Goal: Obtain resource: Download file/media

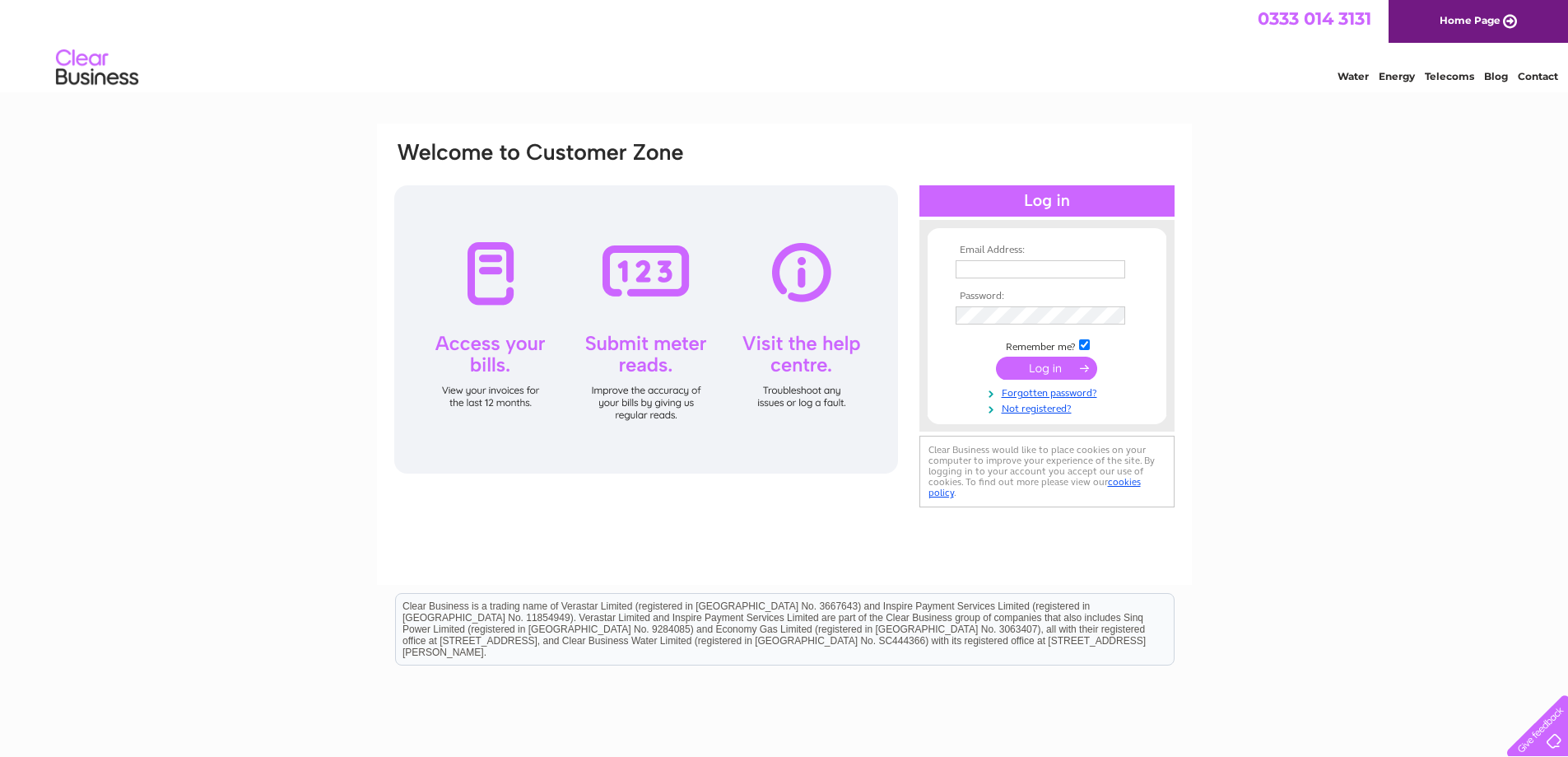
type input "miriam@scottishexperience.com"
click at [1088, 368] on input "submit" at bounding box center [1046, 368] width 102 height 23
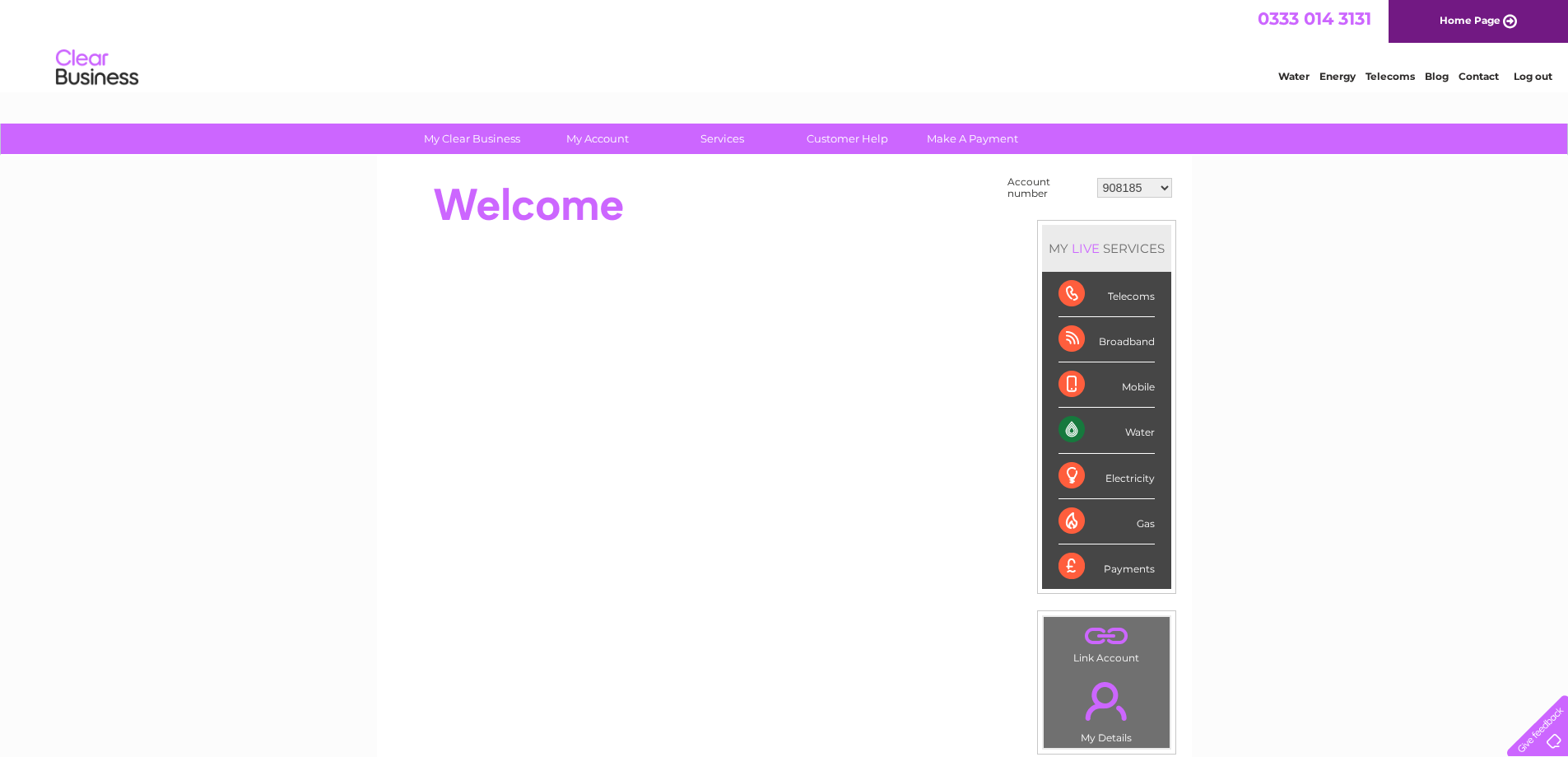
click at [1138, 180] on select "908185 908216 908218 908219 908220 908222 908223 908224 908225 908226 908230 90…" at bounding box center [1134, 188] width 75 height 20
click at [1232, 281] on div "My Clear Business Login Details My Details My Preferences Link Account My Accou…" at bounding box center [784, 587] width 1568 height 929
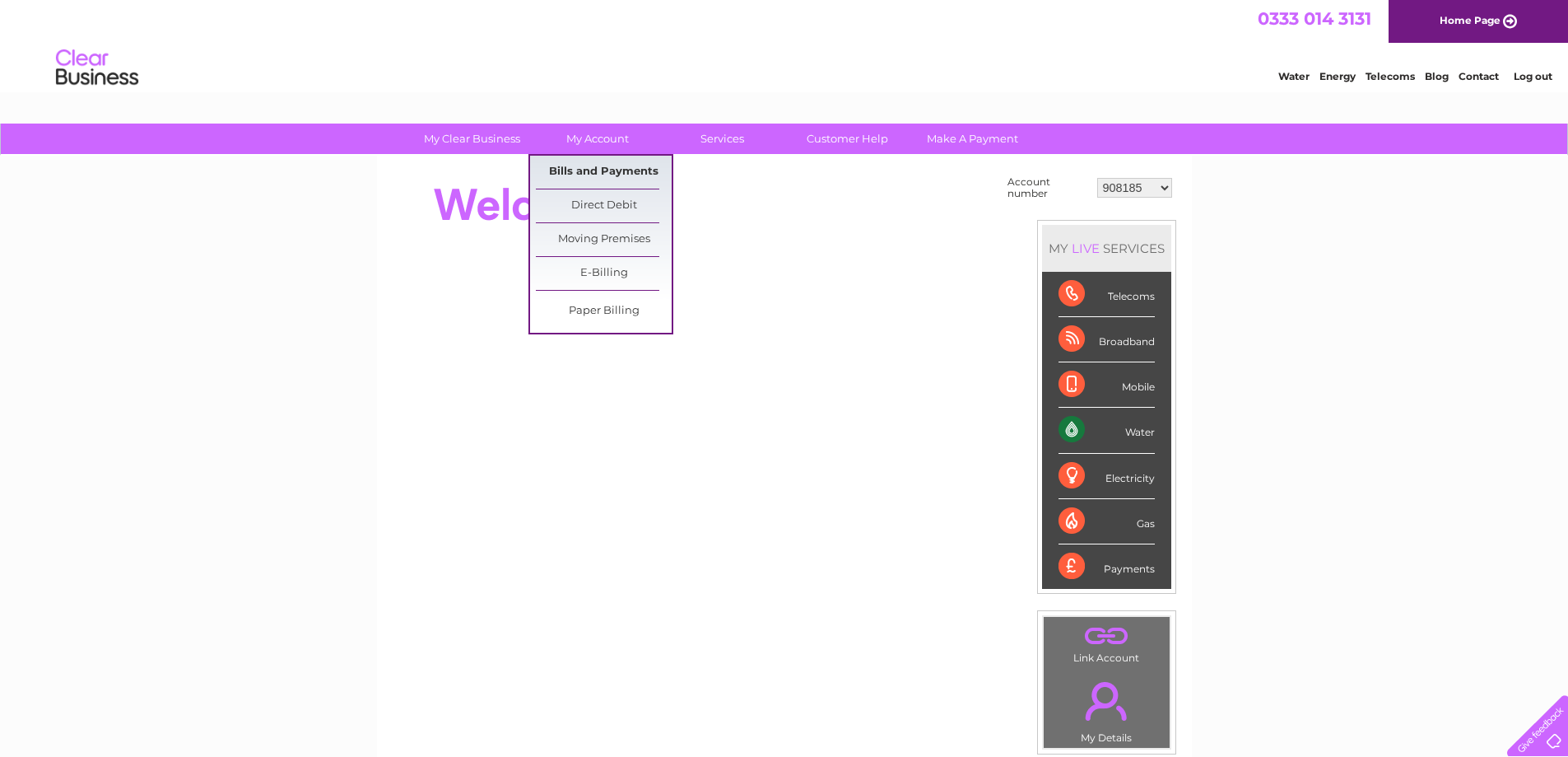
click at [586, 176] on link "Bills and Payments" at bounding box center [604, 171] width 136 height 33
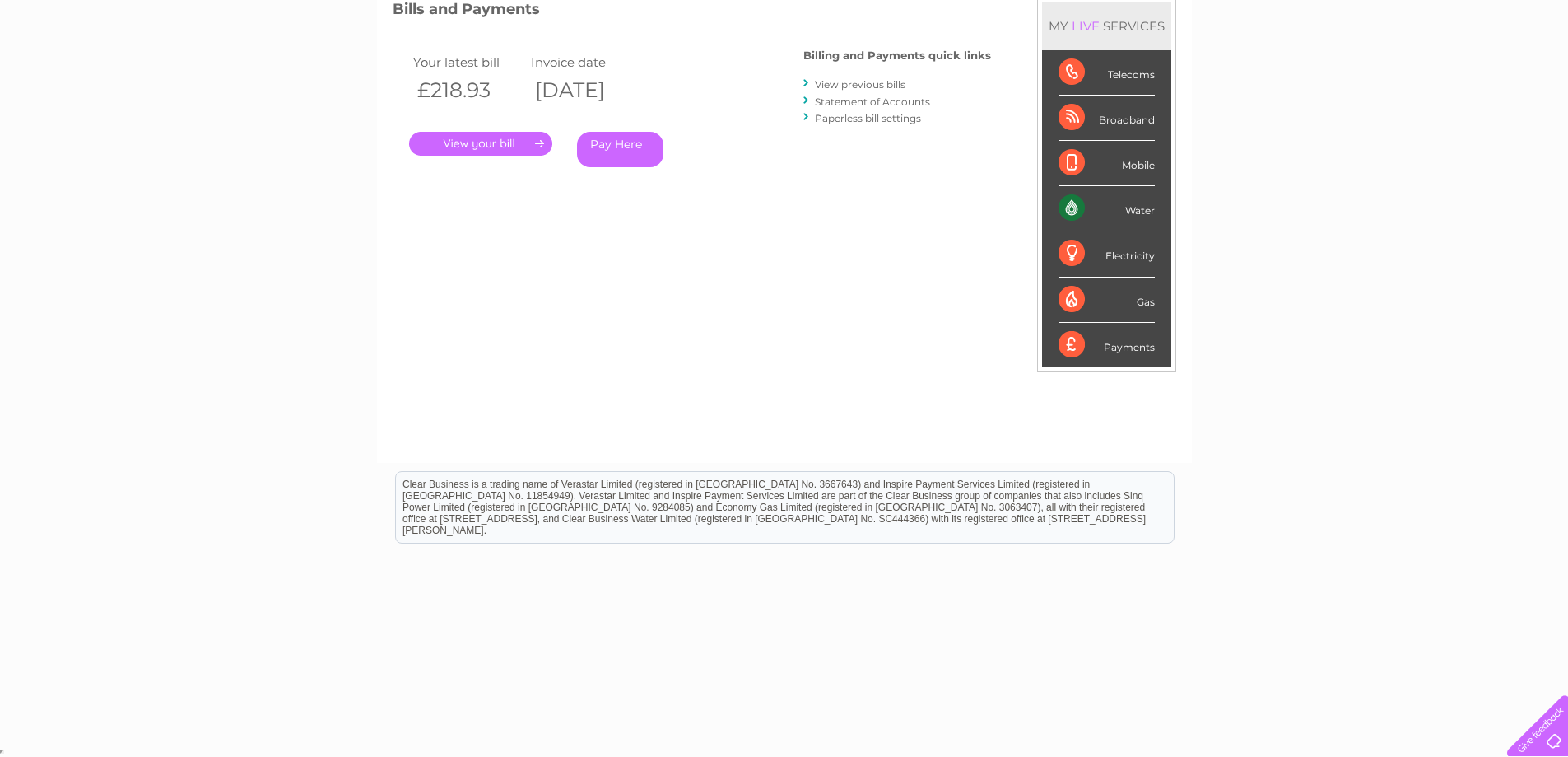
scroll to position [73, 0]
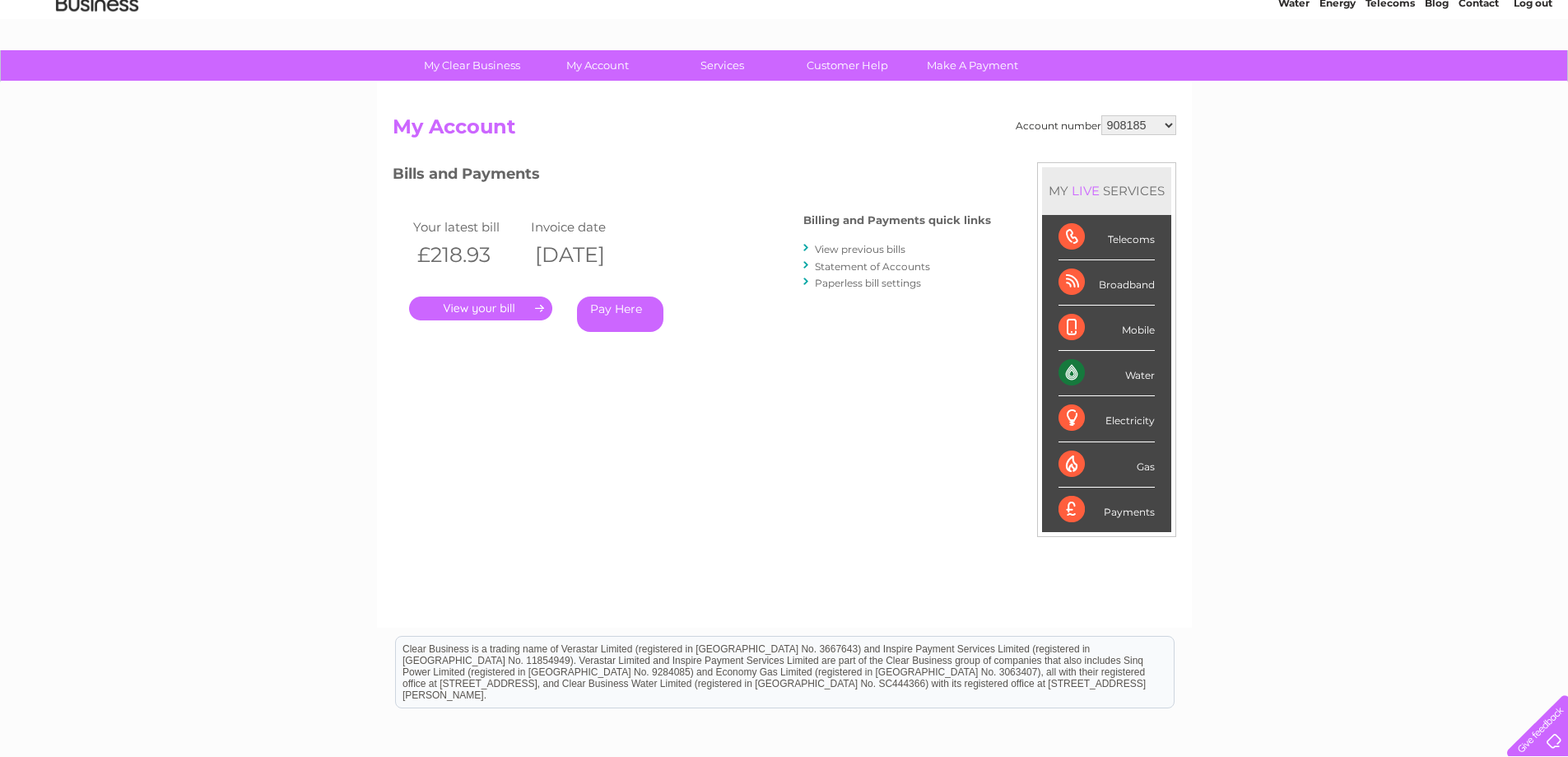
click at [852, 412] on div "Account number 908185 908216 908218 908219 908220 908222 908223 908224 908225 9…" at bounding box center [784, 363] width 784 height 496
click at [483, 316] on link "." at bounding box center [481, 308] width 143 height 23
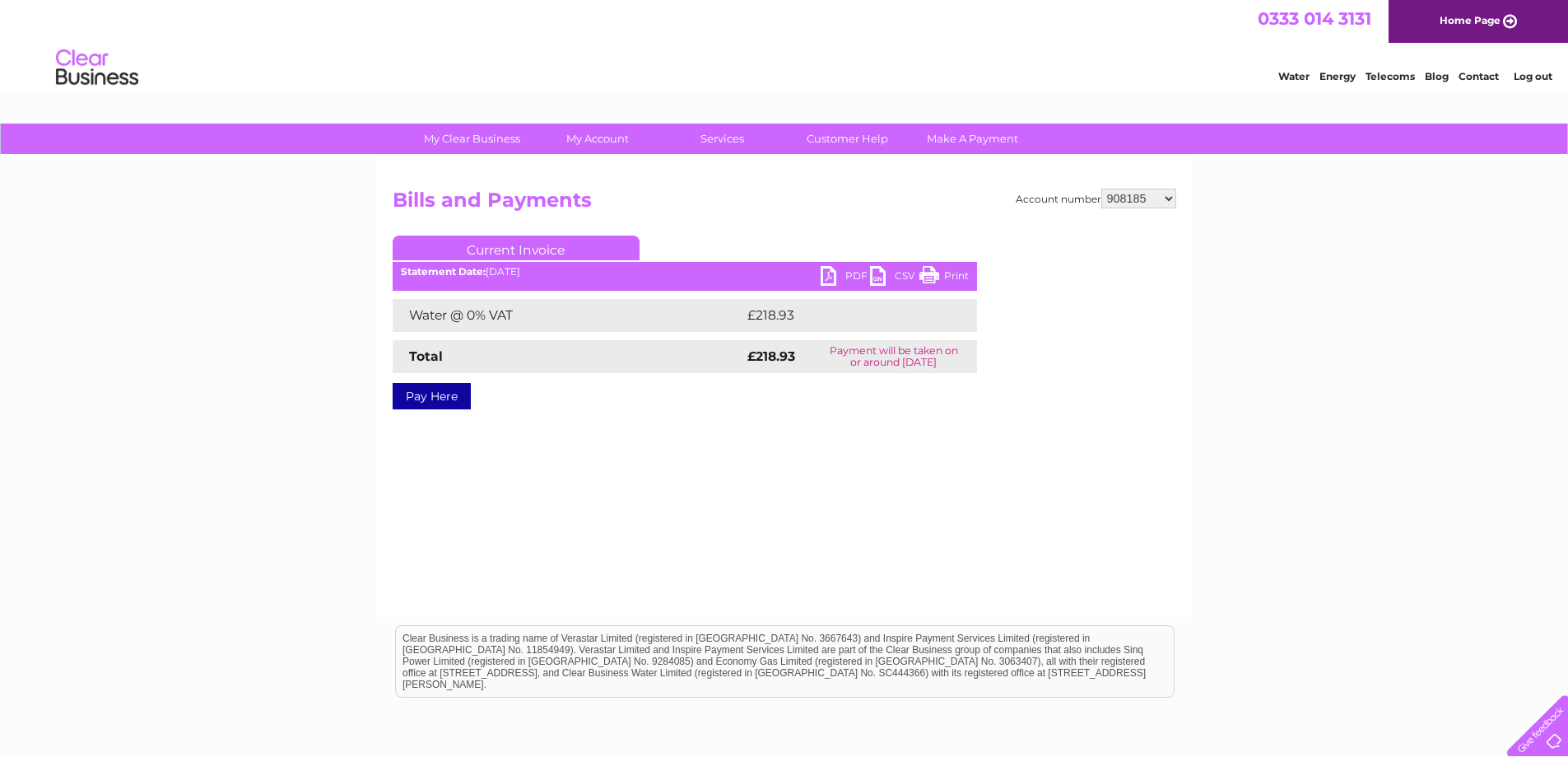
click at [842, 279] on link "PDF" at bounding box center [845, 278] width 49 height 23
click at [1178, 196] on div "Account number 908185 908216 908218 908219 908220 908222 908223 908224 908225 9…" at bounding box center [784, 385] width 815 height 461
click at [1160, 202] on select "908185 908216 908218 908219 908220 908222 908223 908224 908225 908226 908230 90…" at bounding box center [1138, 199] width 75 height 20
select select "908216"
click at [1102, 189] on select "908185 908216 908218 908219 908220 908222 908223 908224 908225 908226 908230 90…" at bounding box center [1138, 199] width 75 height 20
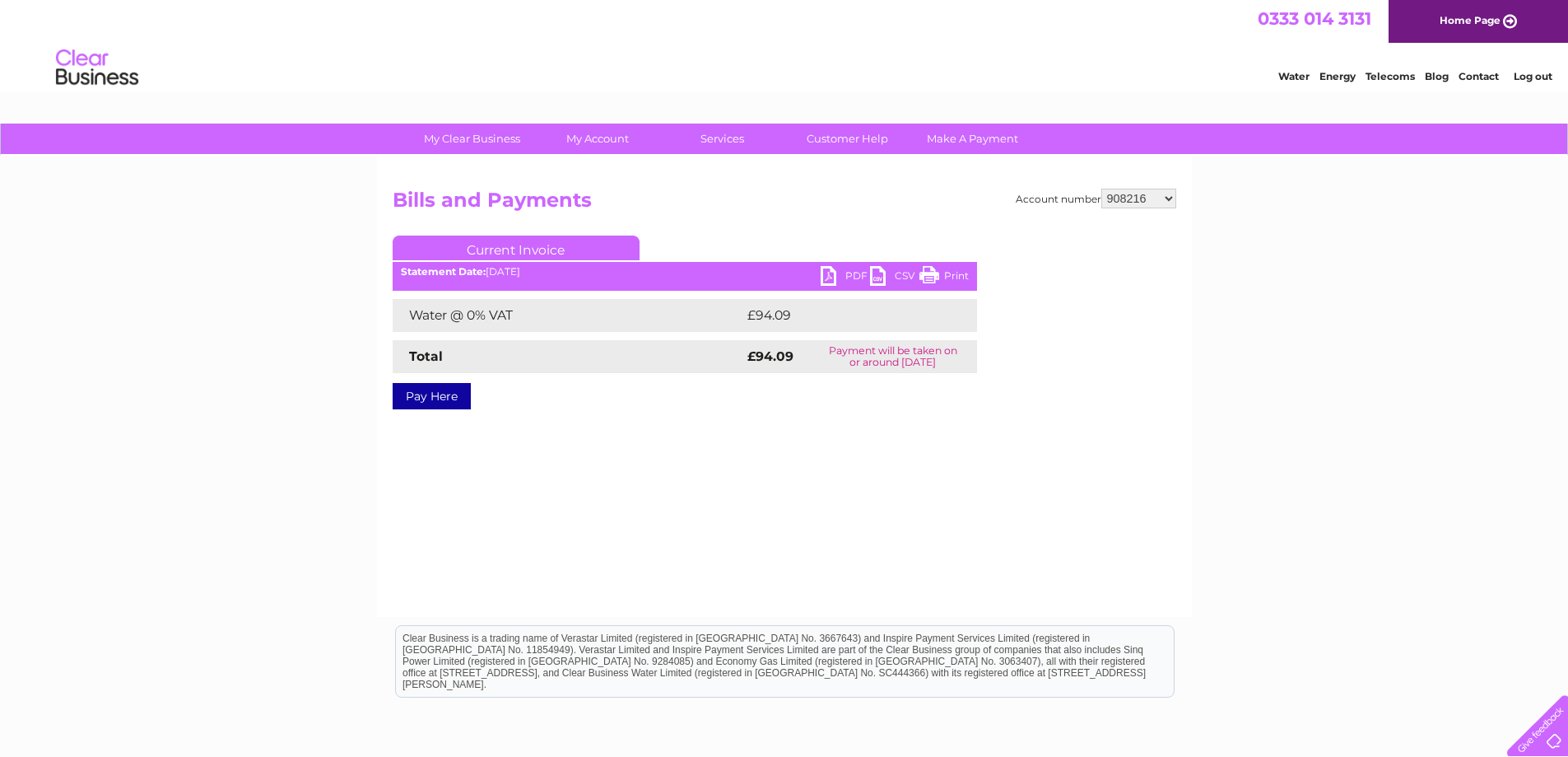
click at [844, 276] on link "PDF" at bounding box center [845, 278] width 49 height 23
click at [1157, 208] on h2 "Bills and Payments" at bounding box center [784, 204] width 784 height 31
click at [1159, 203] on select "908185 908216 908218 908219 908220 908222 908223 908224 908225 908226 908230 90…" at bounding box center [1138, 199] width 75 height 20
select select "908218"
click at [1102, 189] on select "908185 908216 908218 908219 908220 908222 908223 908224 908225 908226 908230 90…" at bounding box center [1138, 199] width 75 height 20
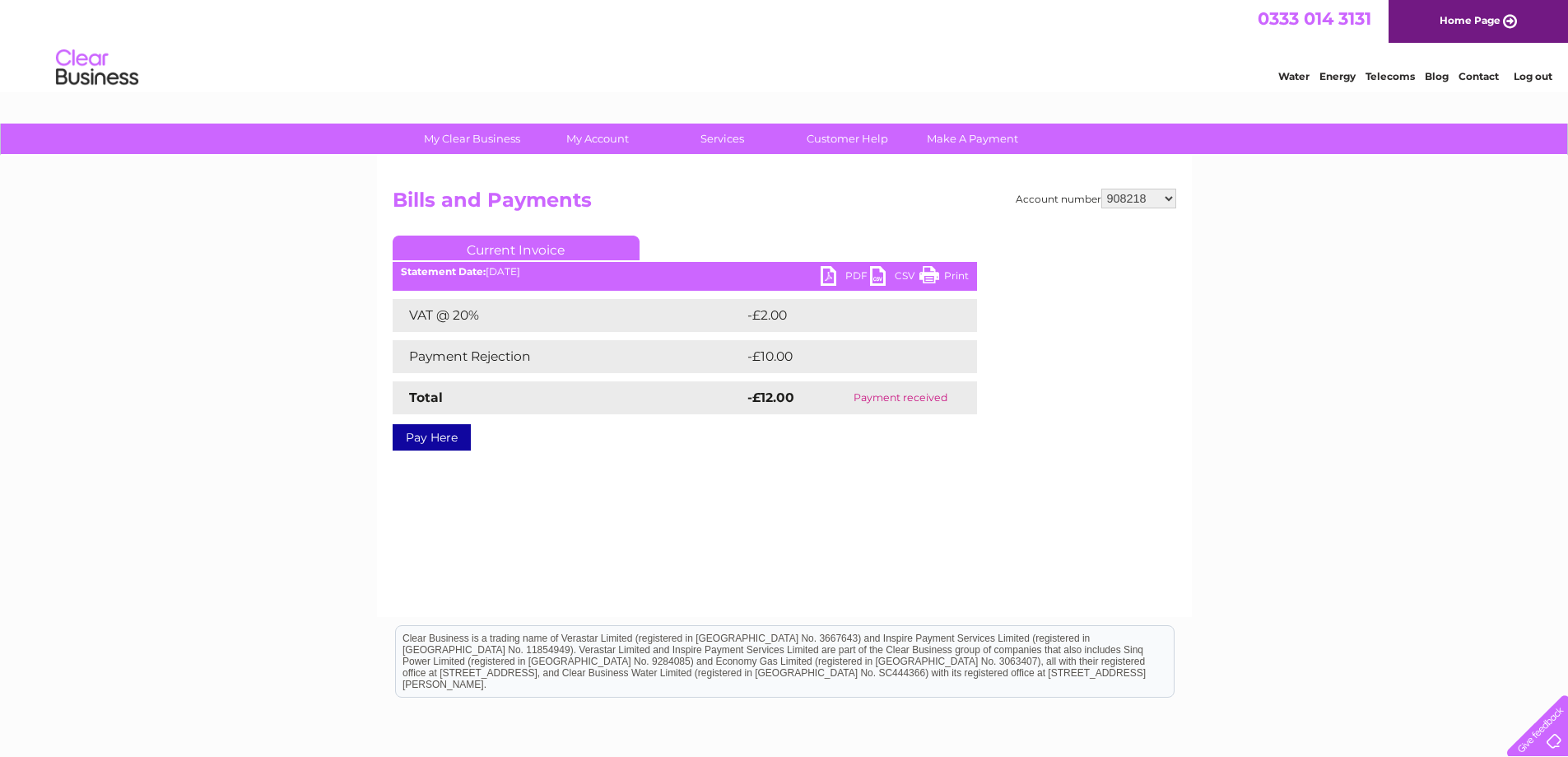
click at [1140, 199] on select "908185 908216 908218 908219 908220 908222 908223 908224 908225 908226 908230 90…" at bounding box center [1138, 199] width 75 height 20
select select "908219"
click at [1102, 189] on select "908185 908216 908218 908219 908220 908222 908223 908224 908225 908226 908230 90…" at bounding box center [1138, 199] width 75 height 20
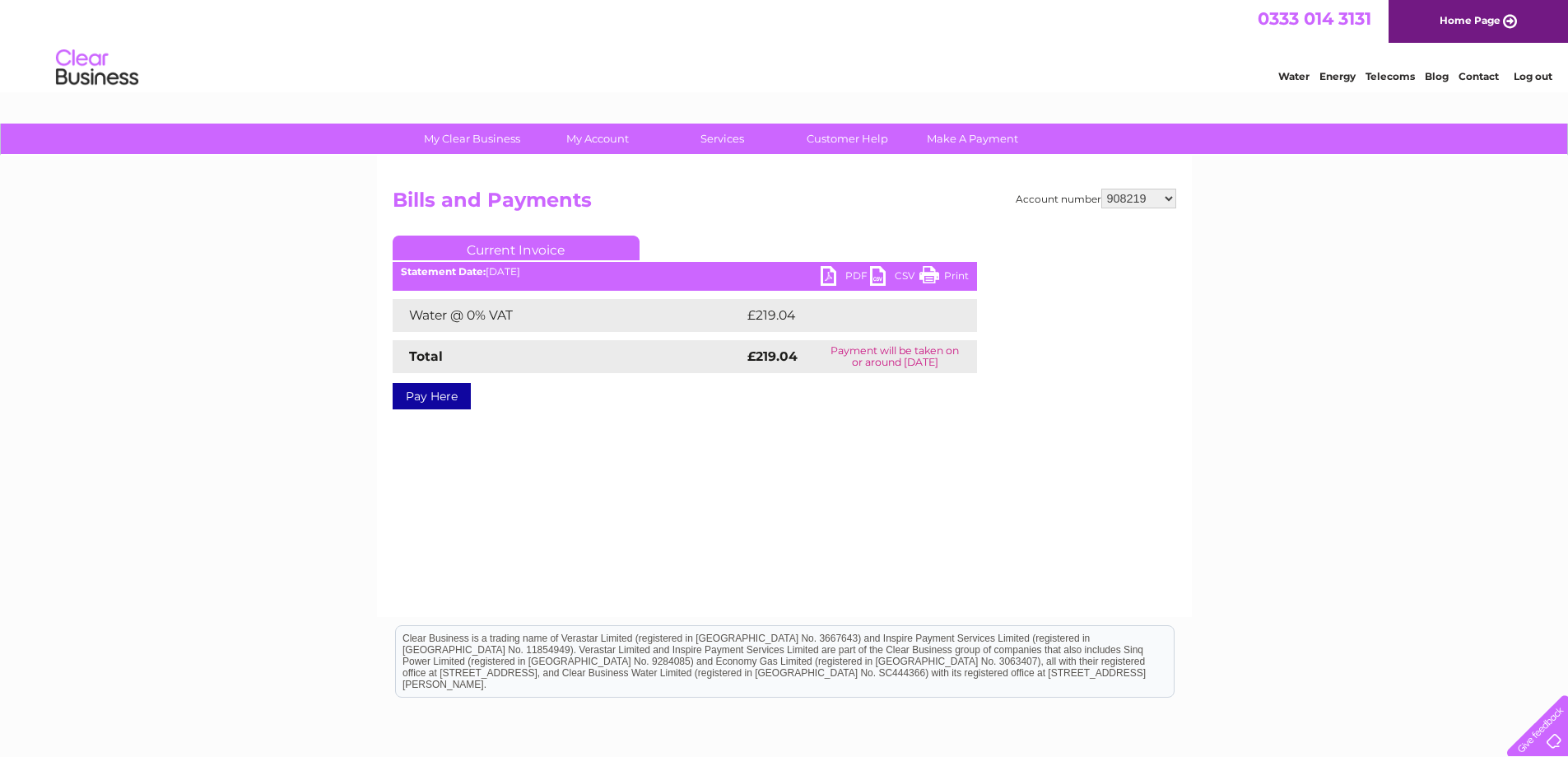
click at [846, 279] on link "PDF" at bounding box center [845, 278] width 49 height 23
click at [1165, 203] on select "908185 908216 908218 908219 908220 908222 908223 908224 908225 908226 908230 90…" at bounding box center [1138, 199] width 75 height 20
select select "908220"
click at [1102, 189] on select "908185 908216 908218 908219 908220 908222 908223 908224 908225 908226 908230 90…" at bounding box center [1138, 199] width 75 height 20
click at [831, 280] on link "PDF" at bounding box center [845, 278] width 49 height 23
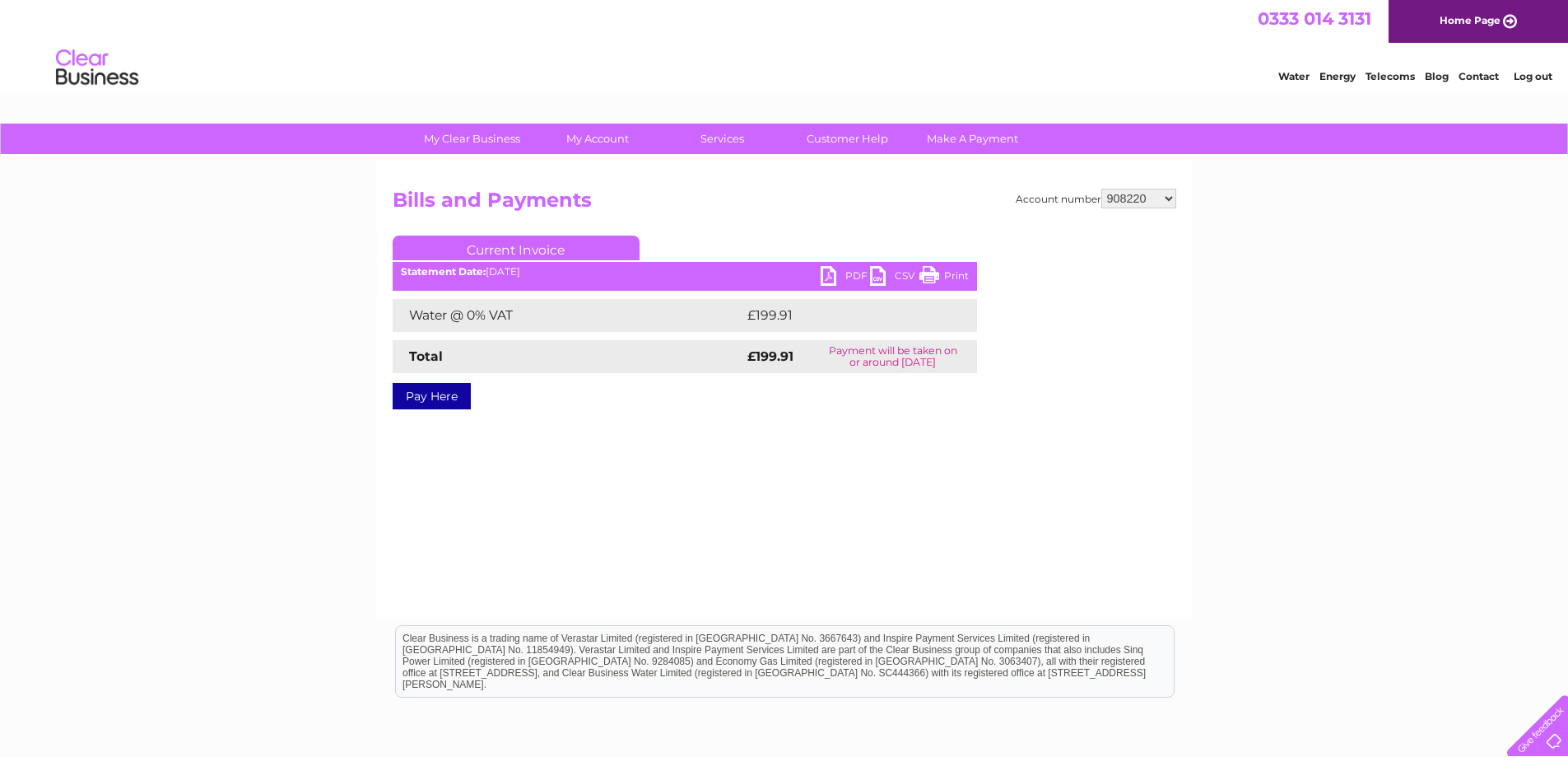
click at [1137, 196] on select "908185 908216 908218 908219 908220 908222 908223 908224 908225 908226 908230 90…" at bounding box center [1138, 199] width 75 height 20
select select "908222"
click at [1102, 189] on select "908185 908216 908218 908219 908220 908222 908223 908224 908225 908226 908230 90…" at bounding box center [1138, 199] width 75 height 20
click at [842, 269] on link "PDF" at bounding box center [845, 278] width 49 height 23
click at [1154, 204] on select "908185 908216 908218 908219 908220 908222 908223 908224 908225 908226 908230 90…" at bounding box center [1138, 199] width 75 height 20
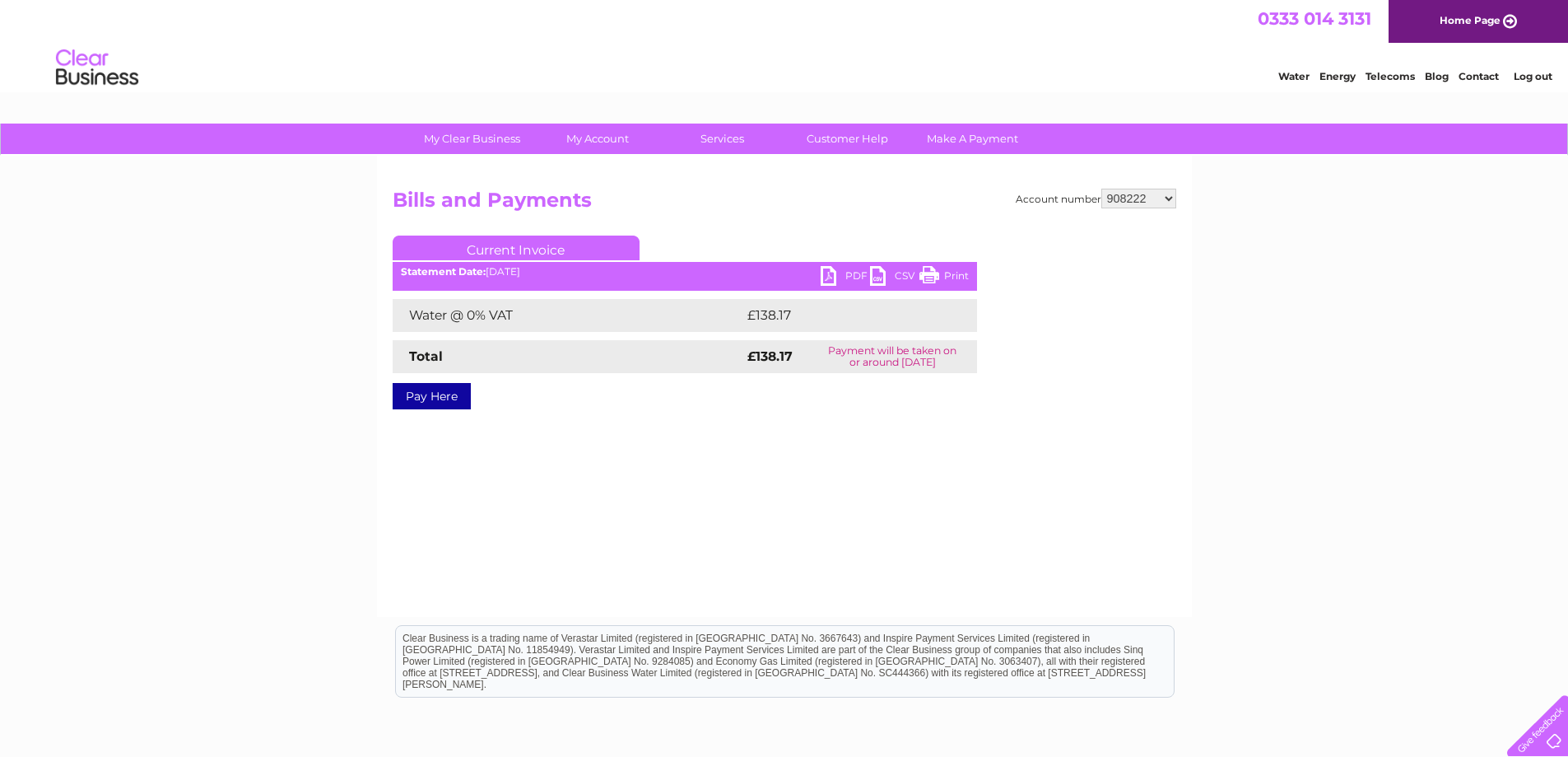
select select "908223"
click at [1102, 189] on select "908185 908216 908218 908219 908220 908222 908223 908224 908225 908226 908230 90…" at bounding box center [1138, 199] width 75 height 20
click at [831, 281] on link "PDF" at bounding box center [845, 278] width 49 height 23
click at [1173, 191] on select "908185 908216 908218 908219 908220 908222 908223 908224 908225 908226 908230 90…" at bounding box center [1138, 199] width 75 height 20
select select "908224"
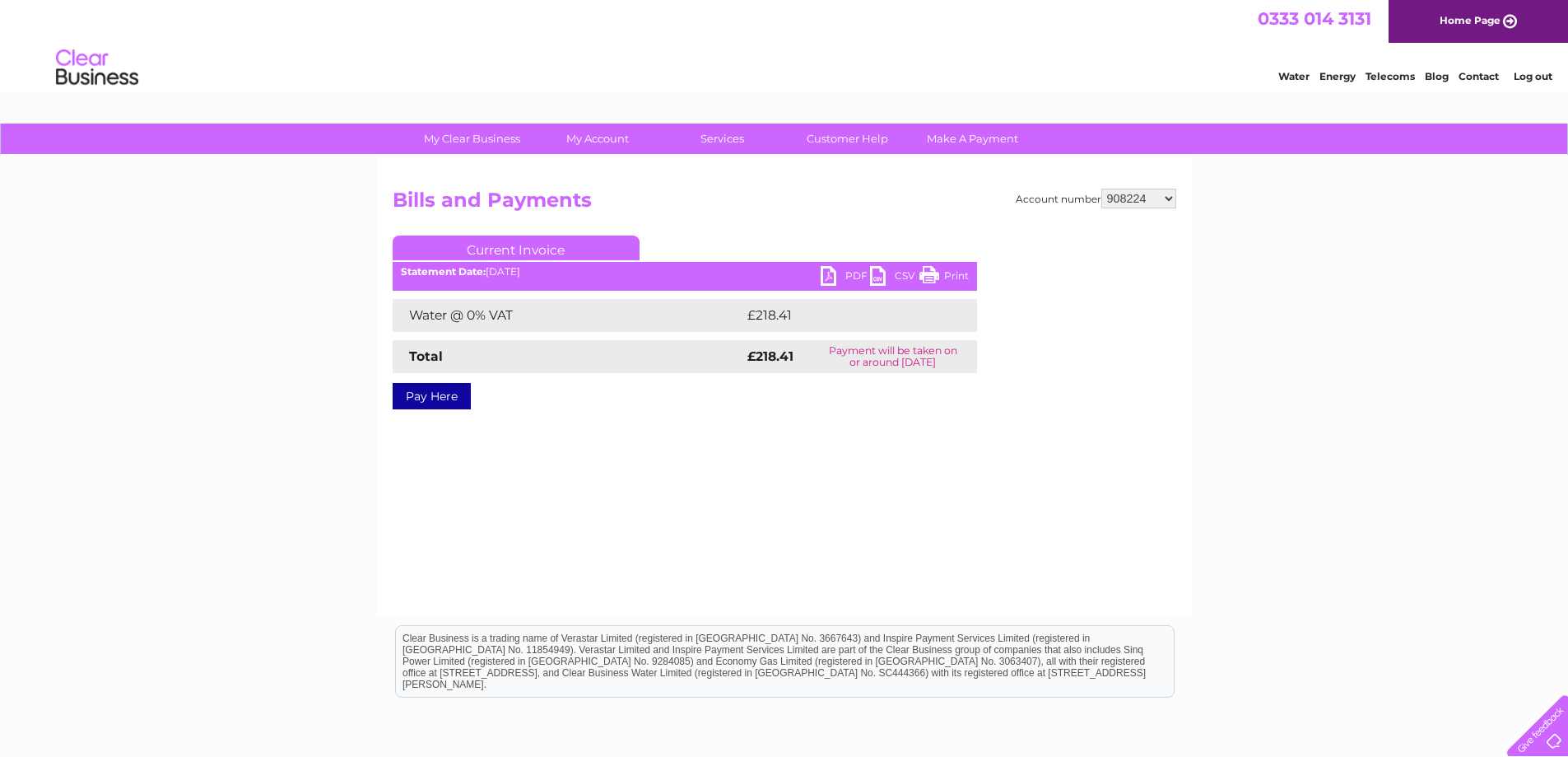
click at [1102, 189] on select "908185 908216 908218 908219 908220 908222 908223 908224 908225 908226 908230 90…" at bounding box center [1138, 199] width 75 height 20
click at [847, 275] on link "PDF" at bounding box center [845, 278] width 49 height 23
click at [1142, 201] on select "908185 908216 908218 908219 908220 908222 908223 908224 908225 908226 908230 90…" at bounding box center [1138, 199] width 75 height 20
select select "908225"
click at [1102, 189] on select "908185 908216 908218 908219 908220 908222 908223 908224 908225 908226 908230 90…" at bounding box center [1138, 199] width 75 height 20
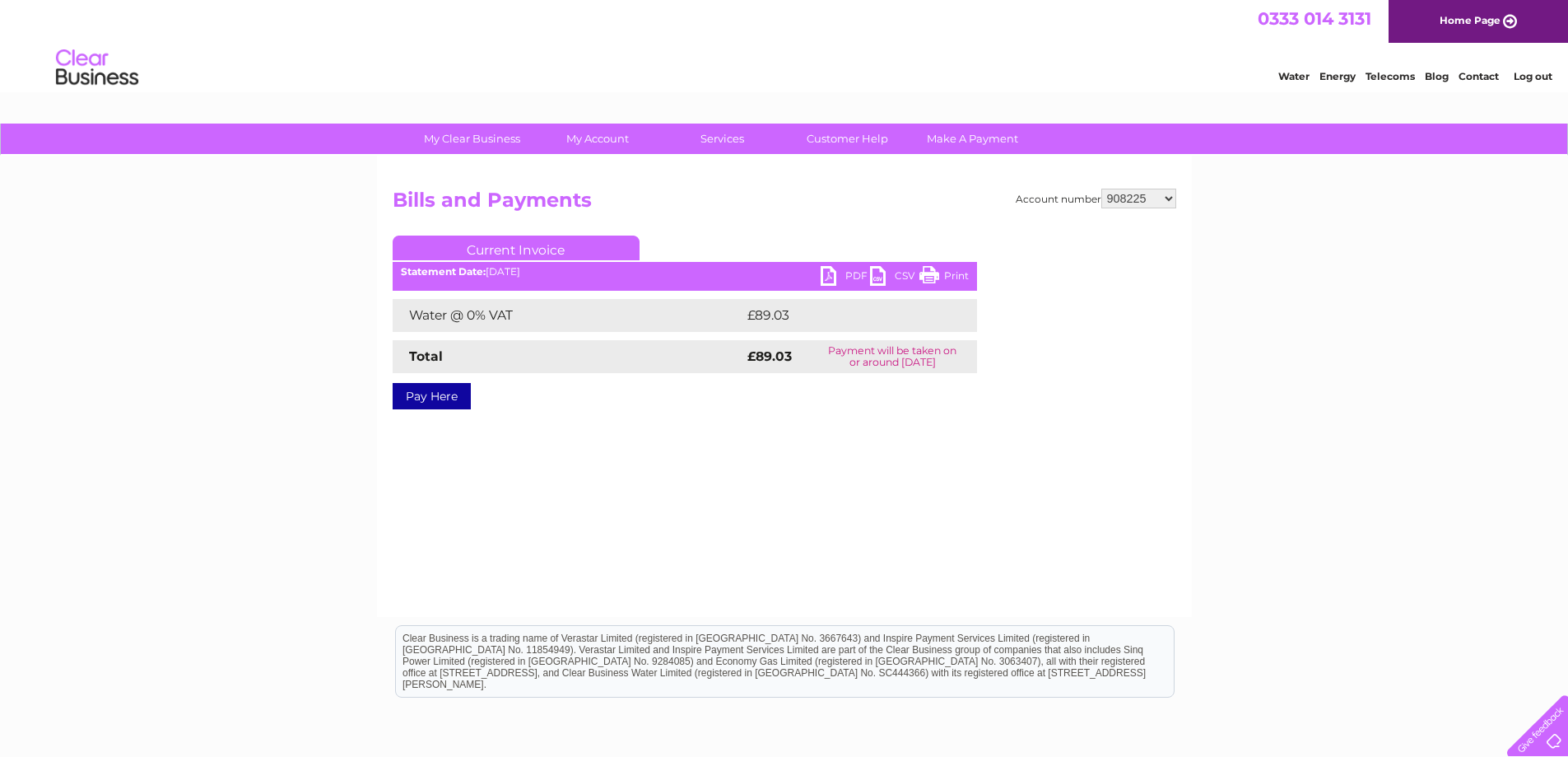
click at [846, 271] on link "PDF" at bounding box center [845, 278] width 49 height 23
click at [1162, 196] on select "908185 908216 908218 908219 908220 908222 908223 908224 908225 908226 908230 90…" at bounding box center [1138, 199] width 75 height 20
select select "908226"
click at [1102, 189] on select "908185 908216 908218 908219 908220 908222 908223 908224 908225 908226 908230 90…" at bounding box center [1138, 199] width 75 height 20
click at [841, 279] on link "PDF" at bounding box center [845, 278] width 49 height 23
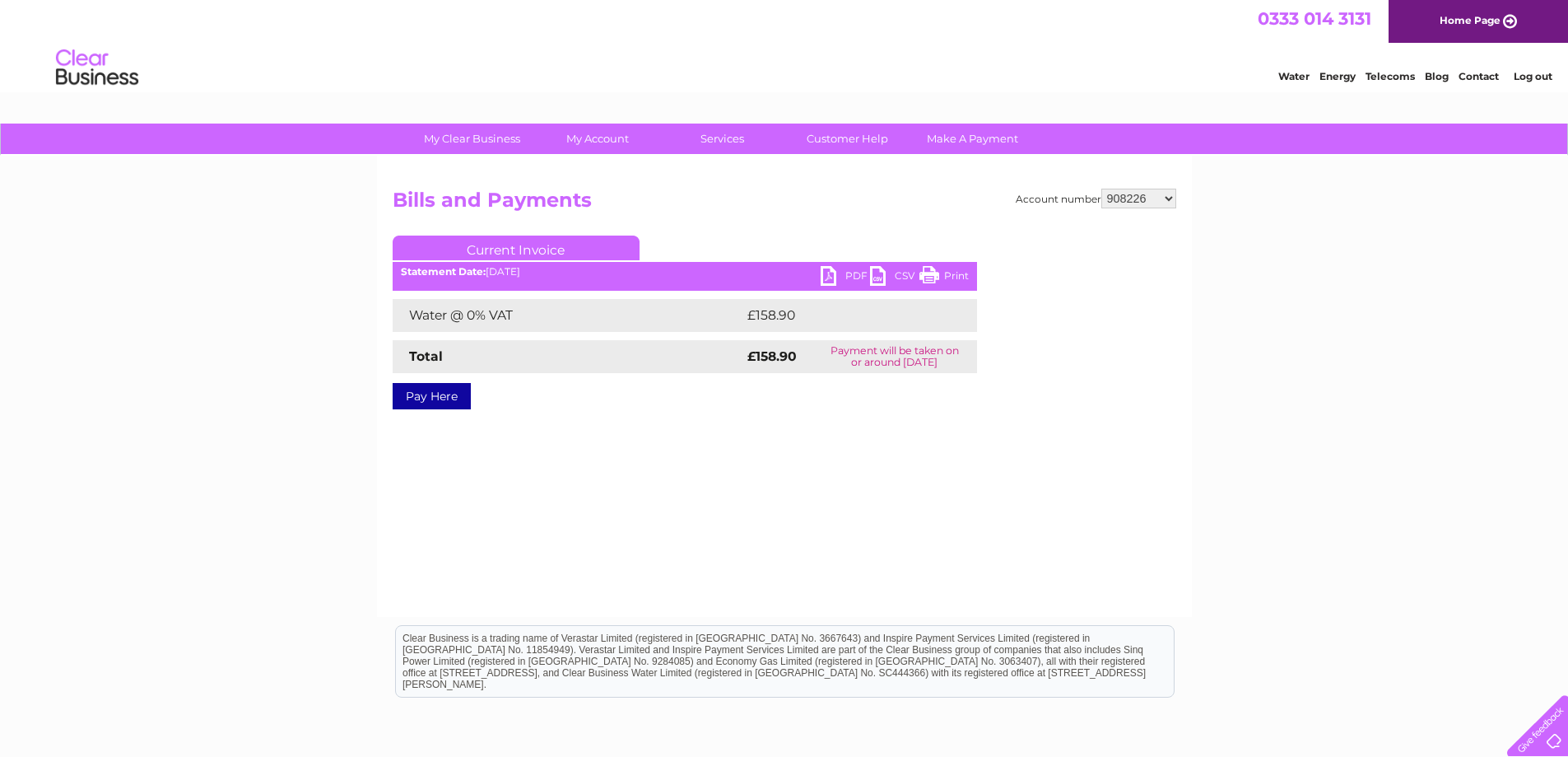
click at [1148, 202] on select "908185 908216 908218 908219 908220 908222 908223 908224 908225 908226 908230 90…" at bounding box center [1138, 199] width 75 height 20
select select "908230"
click at [1102, 189] on select "908185 908216 908218 908219 908220 908222 908223 908224 908225 908226 908230 90…" at bounding box center [1138, 199] width 75 height 20
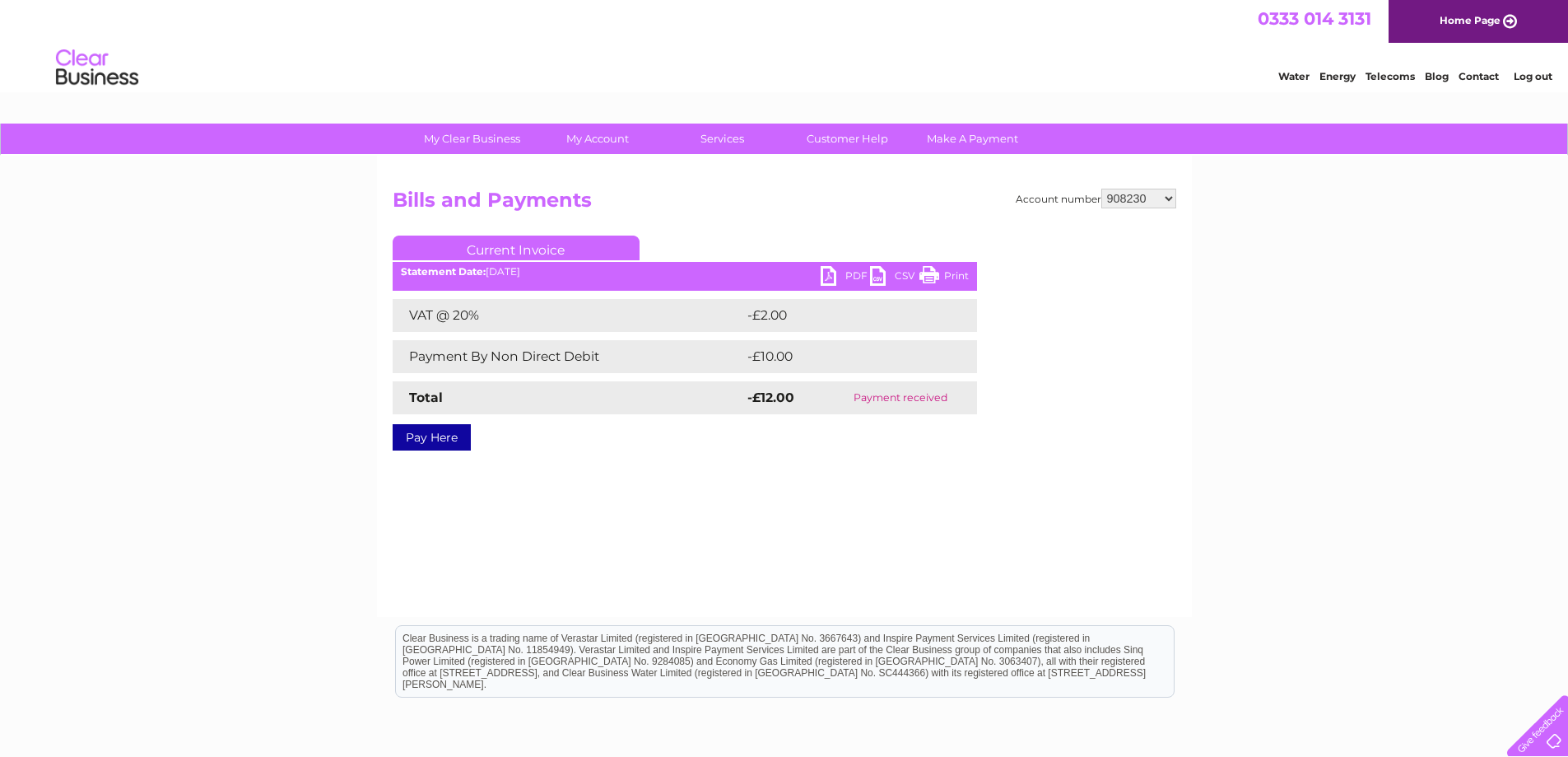
click at [1158, 197] on select "908185 908216 908218 908219 908220 908222 908223 908224 908225 908226 908230 90…" at bounding box center [1138, 199] width 75 height 20
select select "908231"
click at [1102, 189] on select "908185 908216 908218 908219 908220 908222 908223 908224 908225 908226 908230 90…" at bounding box center [1138, 199] width 75 height 20
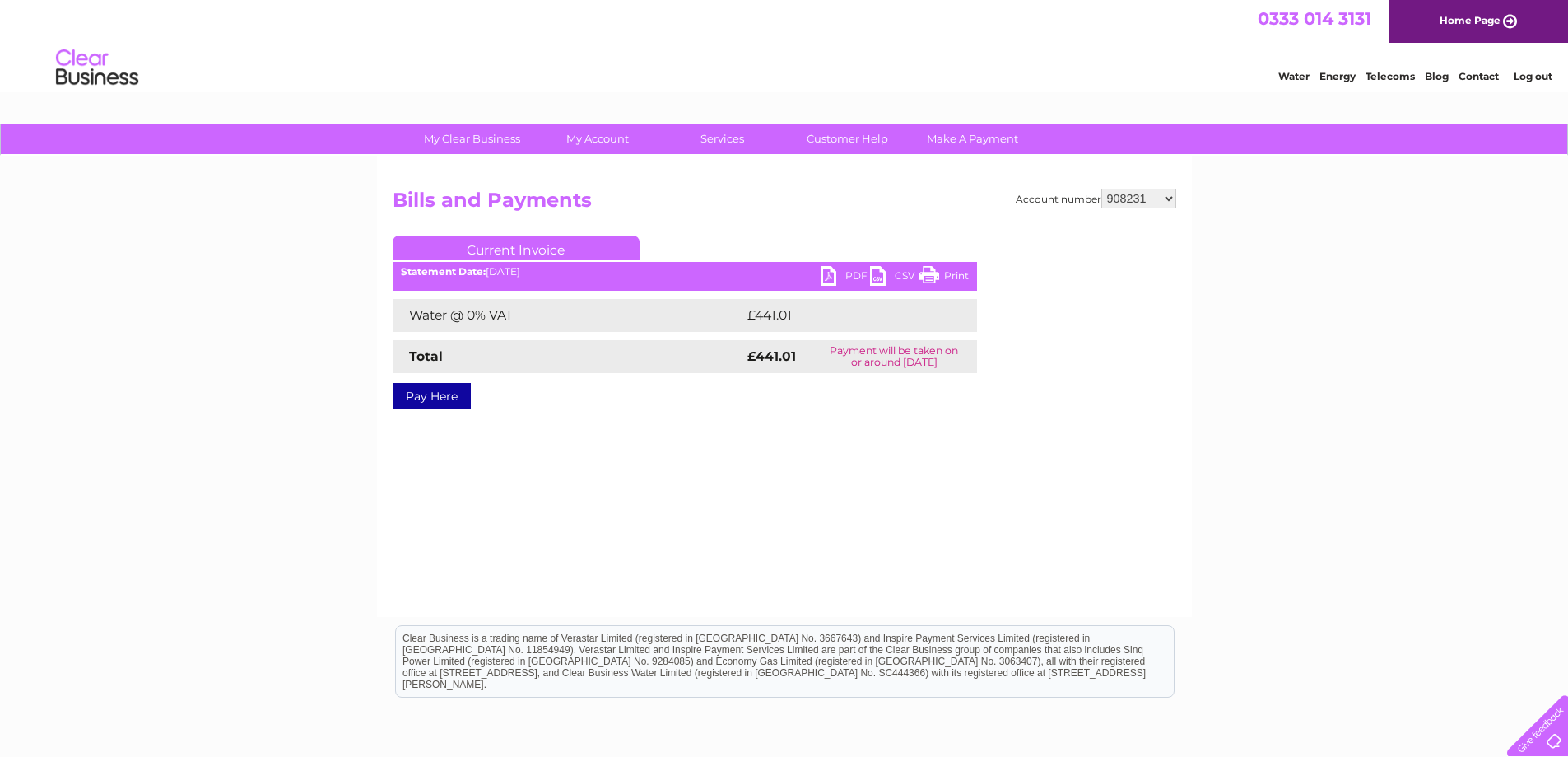
click at [838, 279] on link "PDF" at bounding box center [845, 278] width 49 height 23
click at [1165, 198] on select "908185 908216 908218 908219 908220 908222 908223 908224 908225 908226 908230 90…" at bounding box center [1138, 199] width 75 height 20
select select "908232"
click at [1102, 189] on select "908185 908216 908218 908219 908220 908222 908223 908224 908225 908226 908230 90…" at bounding box center [1138, 199] width 75 height 20
click at [845, 275] on link "PDF" at bounding box center [845, 278] width 49 height 23
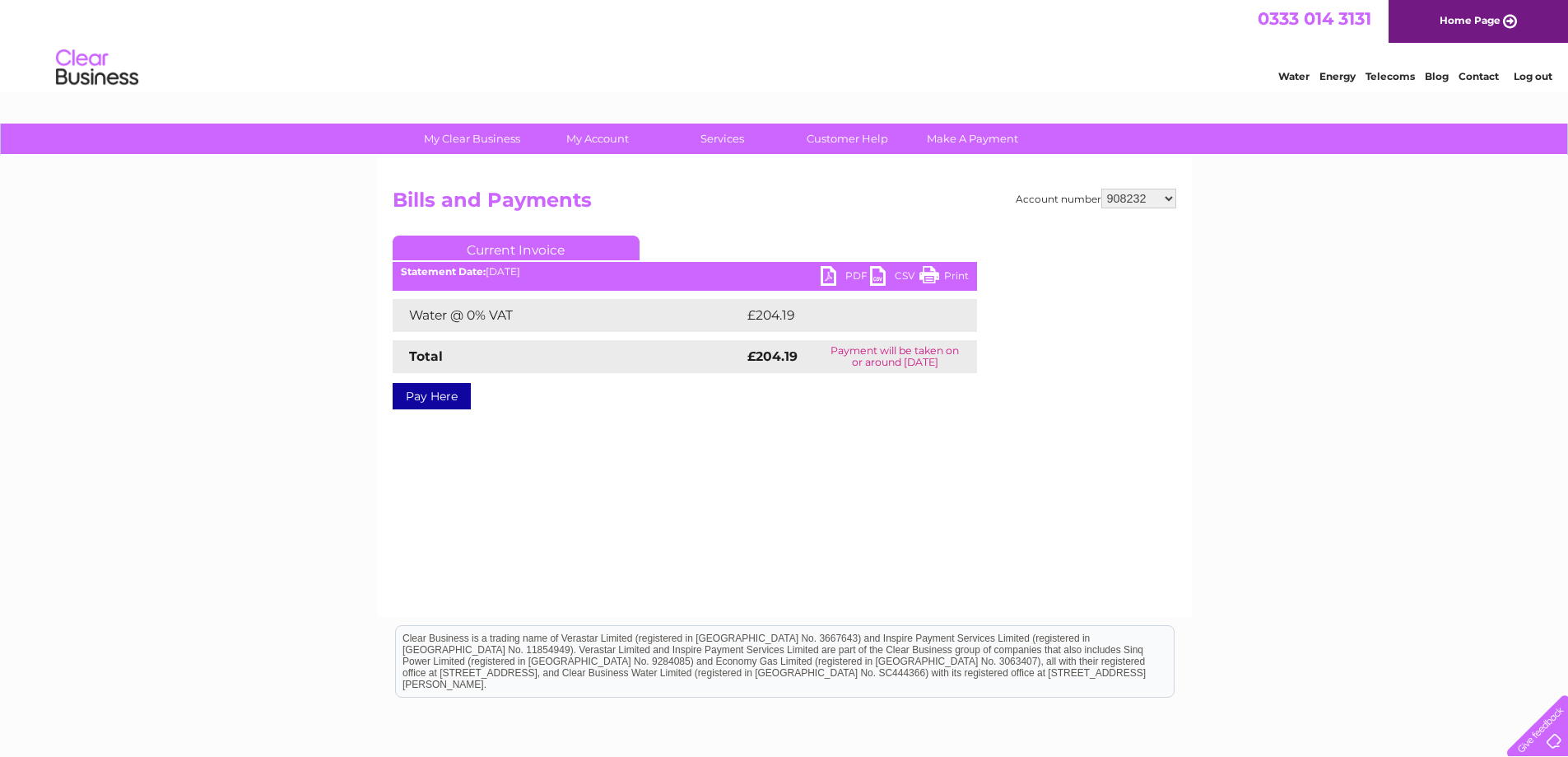
click at [1153, 196] on select "908185 908216 908218 908219 908220 908222 908223 908224 908225 908226 908230 90…" at bounding box center [1138, 199] width 75 height 20
select select "908234"
click at [1102, 189] on select "908185 908216 908218 908219 908220 908222 908223 908224 908225 908226 908230 90…" at bounding box center [1138, 199] width 75 height 20
click at [1153, 197] on select "908185 908216 908218 908219 908220 908222 908223 908224 908225 908226 908230 90…" at bounding box center [1138, 199] width 75 height 20
select select "908235"
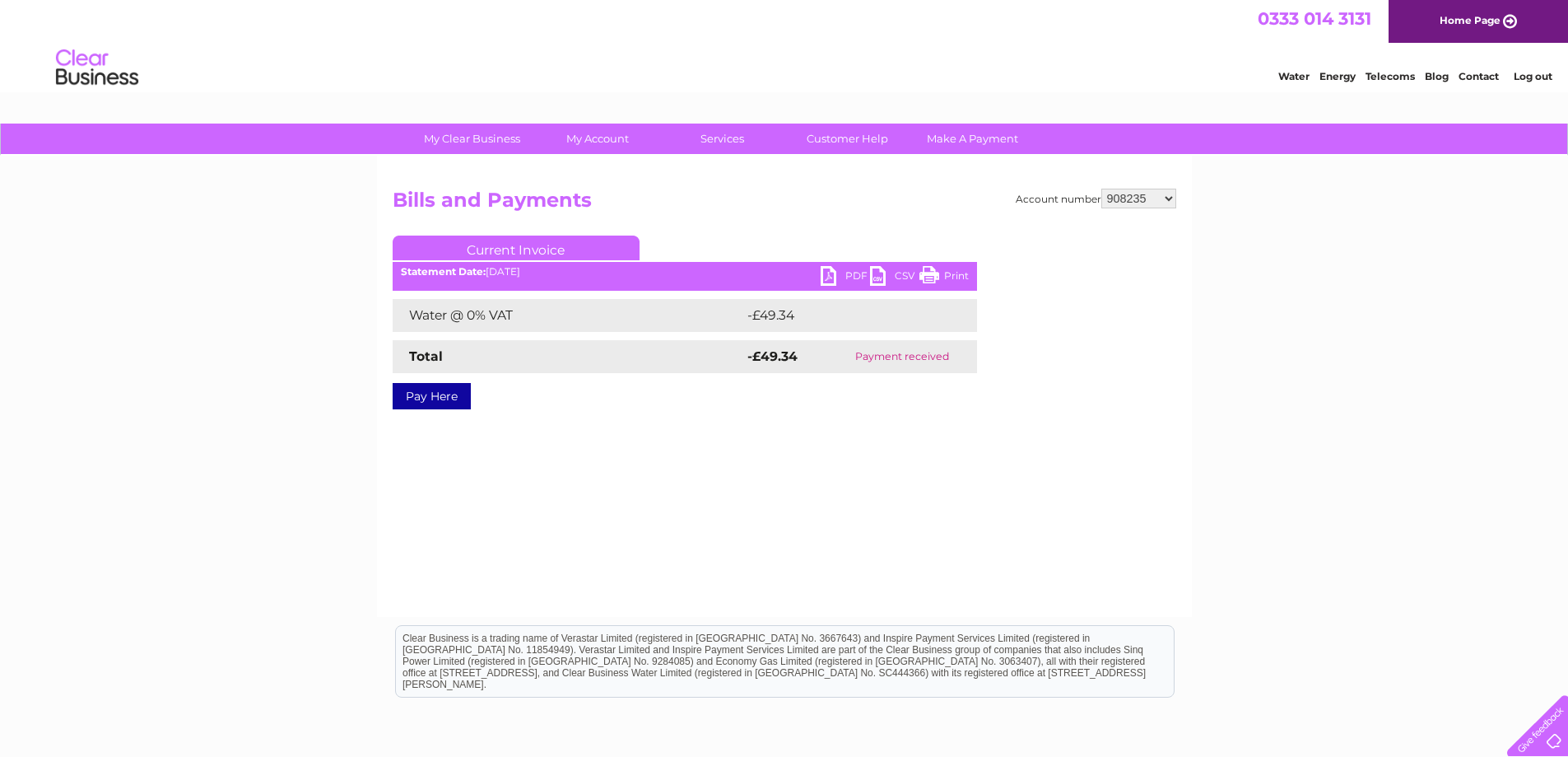
click at [1102, 189] on select "908185 908216 908218 908219 908220 908222 908223 908224 908225 908226 908230 90…" at bounding box center [1138, 199] width 75 height 20
click at [849, 277] on link "PDF" at bounding box center [845, 278] width 49 height 23
drag, startPoint x: 1143, startPoint y: 192, endPoint x: 1144, endPoint y: 200, distance: 8.1
click at [1143, 192] on select "908185 908216 908218 908219 908220 908222 908223 908224 908225 908226 908230 90…" at bounding box center [1138, 199] width 75 height 20
select select "908236"
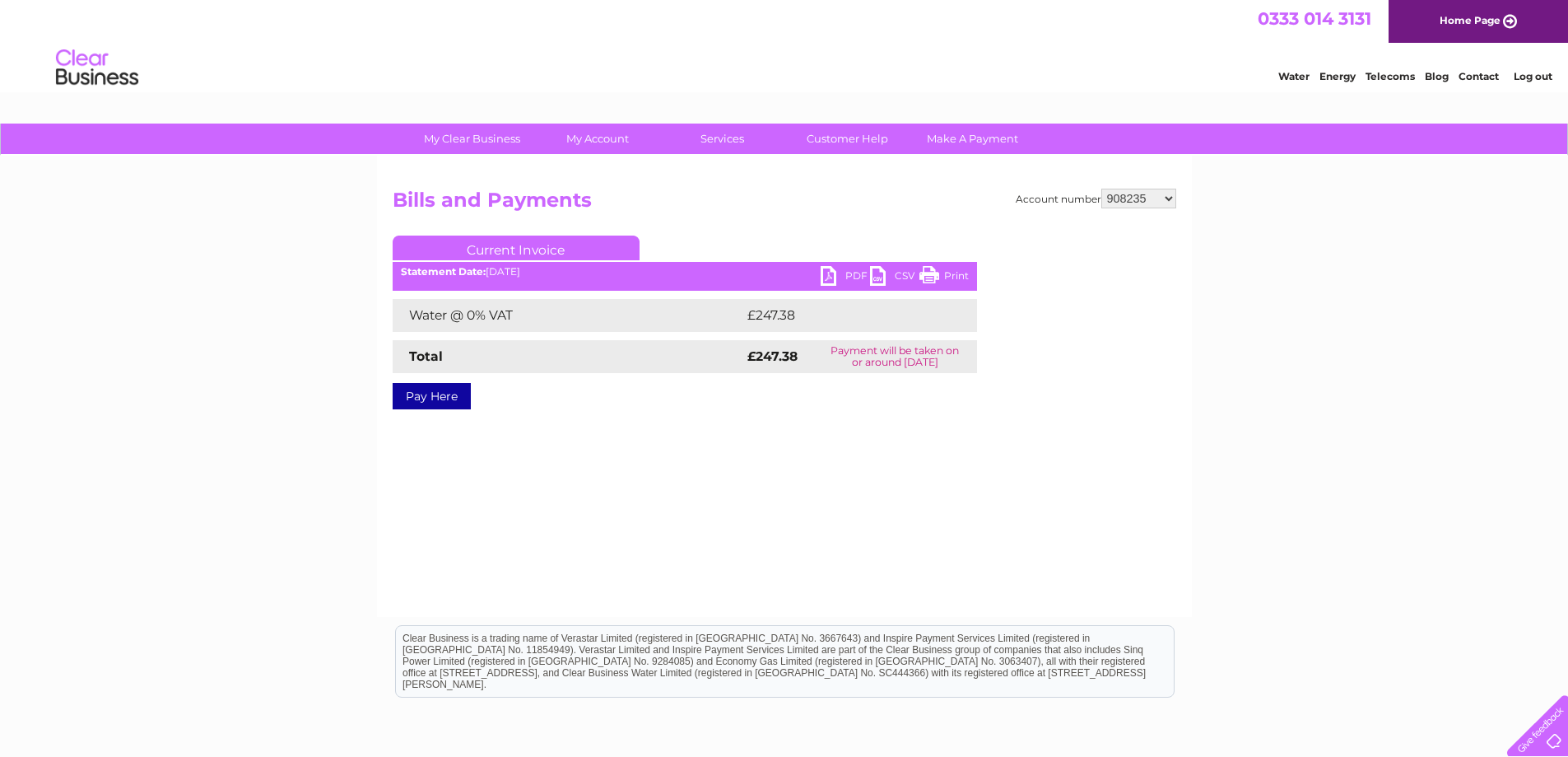
click at [1102, 189] on select "908185 908216 908218 908219 908220 908222 908223 908224 908225 908226 908230 90…" at bounding box center [1138, 199] width 75 height 20
click at [848, 282] on link "PDF" at bounding box center [845, 278] width 49 height 23
click at [1158, 203] on select "908185 908216 908218 908219 908220 908222 908223 908224 908225 908226 908230 90…" at bounding box center [1138, 199] width 75 height 20
select select "908238"
click at [1102, 189] on select "908185 908216 908218 908219 908220 908222 908223 908224 908225 908226 908230 90…" at bounding box center [1138, 199] width 75 height 20
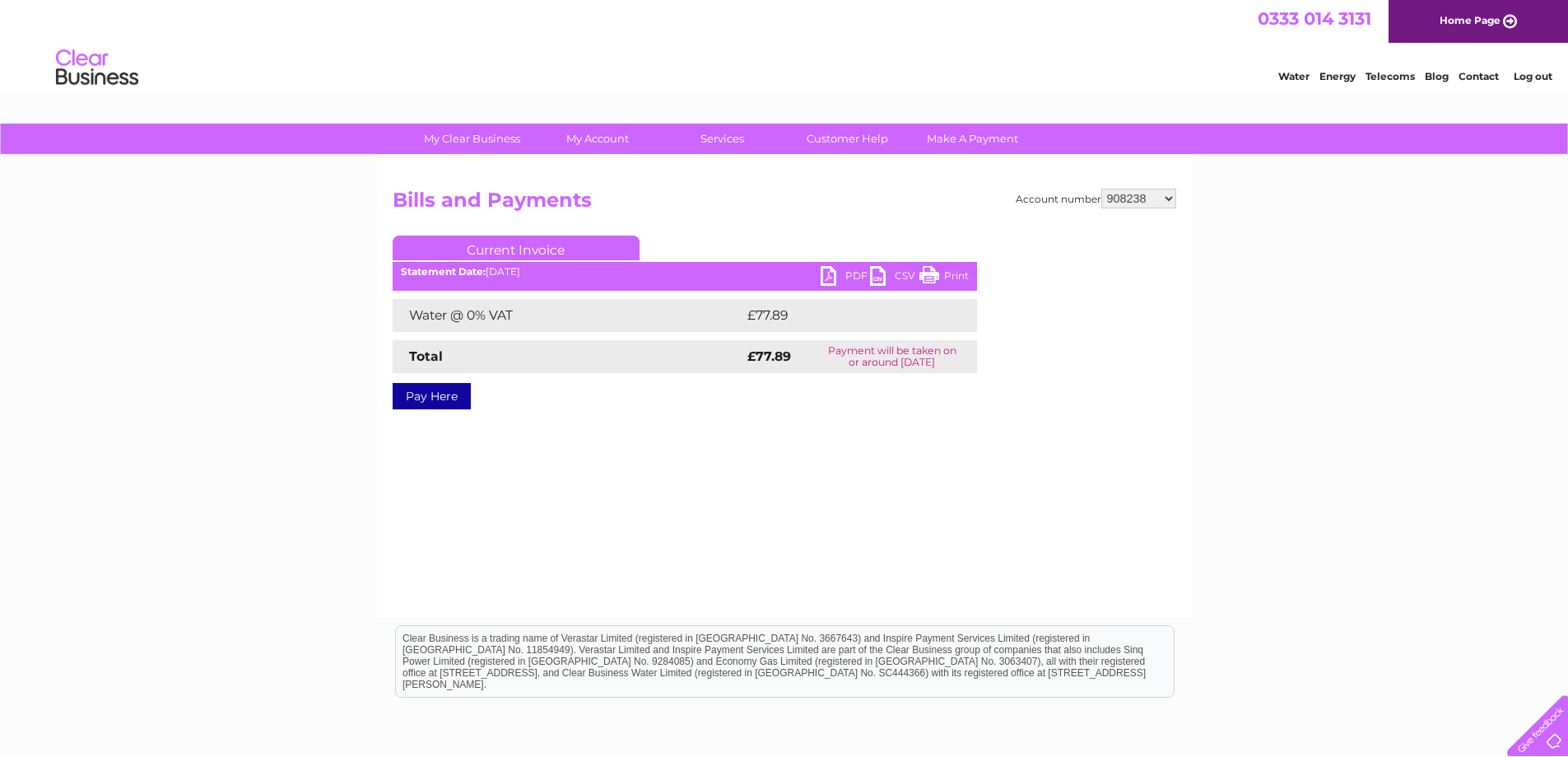
click at [842, 274] on link "PDF" at bounding box center [845, 278] width 49 height 23
click at [1163, 206] on select "908185 908216 908218 908219 908220 908222 908223 908224 908225 908226 908230 90…" at bounding box center [1138, 199] width 75 height 20
select select "908239"
click at [1102, 189] on select "908185 908216 908218 908219 908220 908222 908223 908224 908225 908226 908230 90…" at bounding box center [1138, 199] width 75 height 20
click at [827, 280] on link "PDF" at bounding box center [845, 278] width 49 height 23
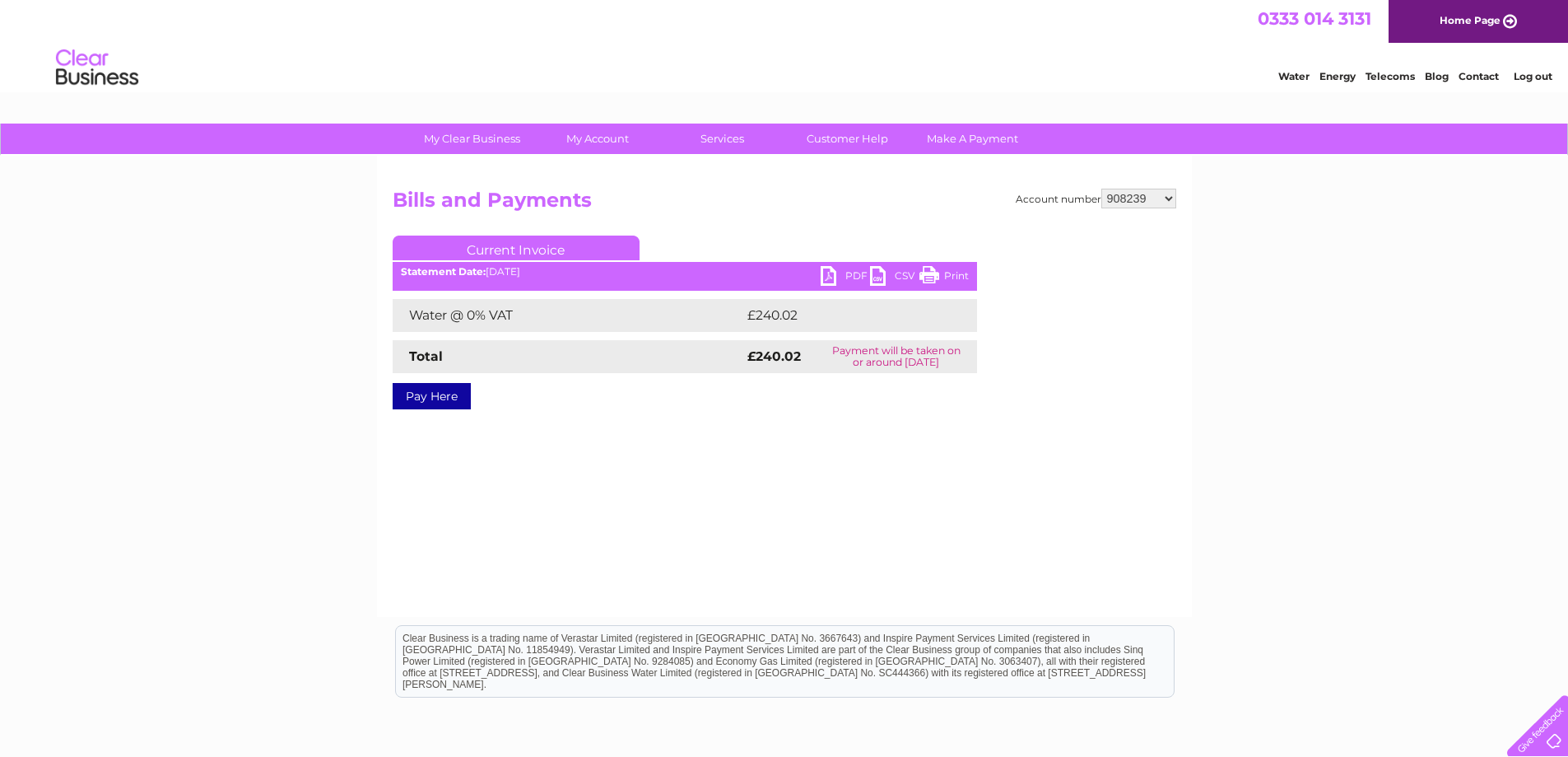
click at [1130, 206] on select "908185 908216 908218 908219 908220 908222 908223 908224 908225 908226 908230 90…" at bounding box center [1138, 199] width 75 height 20
select select "913685"
click at [1102, 189] on select "908185 908216 908218 908219 908220 908222 908223 908224 908225 908226 908230 90…" at bounding box center [1138, 199] width 75 height 20
click at [831, 278] on link "PDF" at bounding box center [845, 278] width 49 height 23
click at [1165, 198] on select "908185 908216 908218 908219 908220 908222 908223 908224 908225 908226 908230 90…" at bounding box center [1138, 199] width 75 height 20
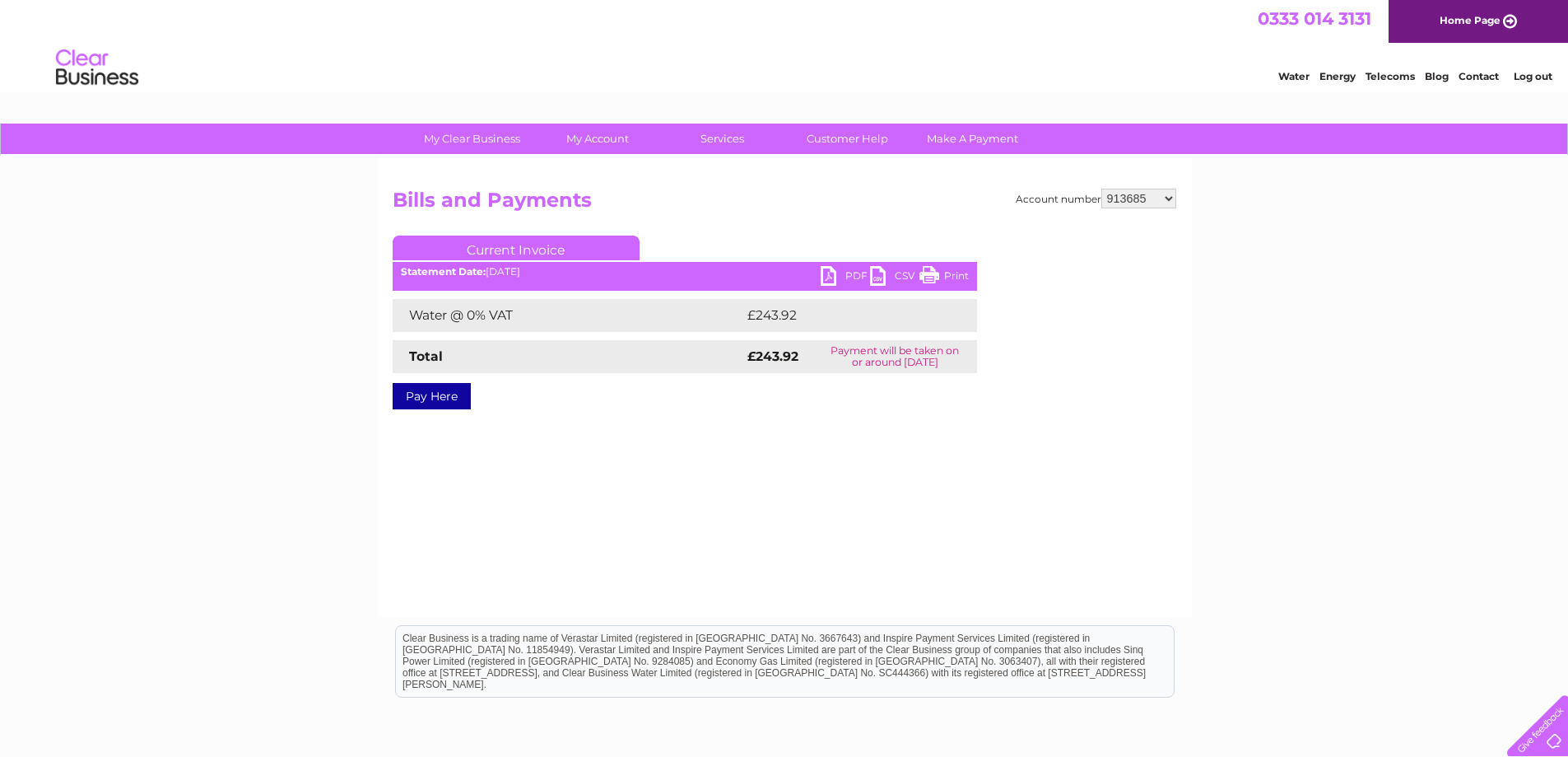
select select "930392"
click at [1102, 189] on select "908185 908216 908218 908219 908220 908222 908223 908224 908225 908226 908230 90…" at bounding box center [1138, 199] width 75 height 20
click at [846, 285] on link "PDF" at bounding box center [845, 278] width 49 height 23
click at [1150, 196] on select "908185 908216 908218 908219 908220 908222 908223 908224 908225 908226 908230 90…" at bounding box center [1138, 199] width 75 height 20
select select "939876"
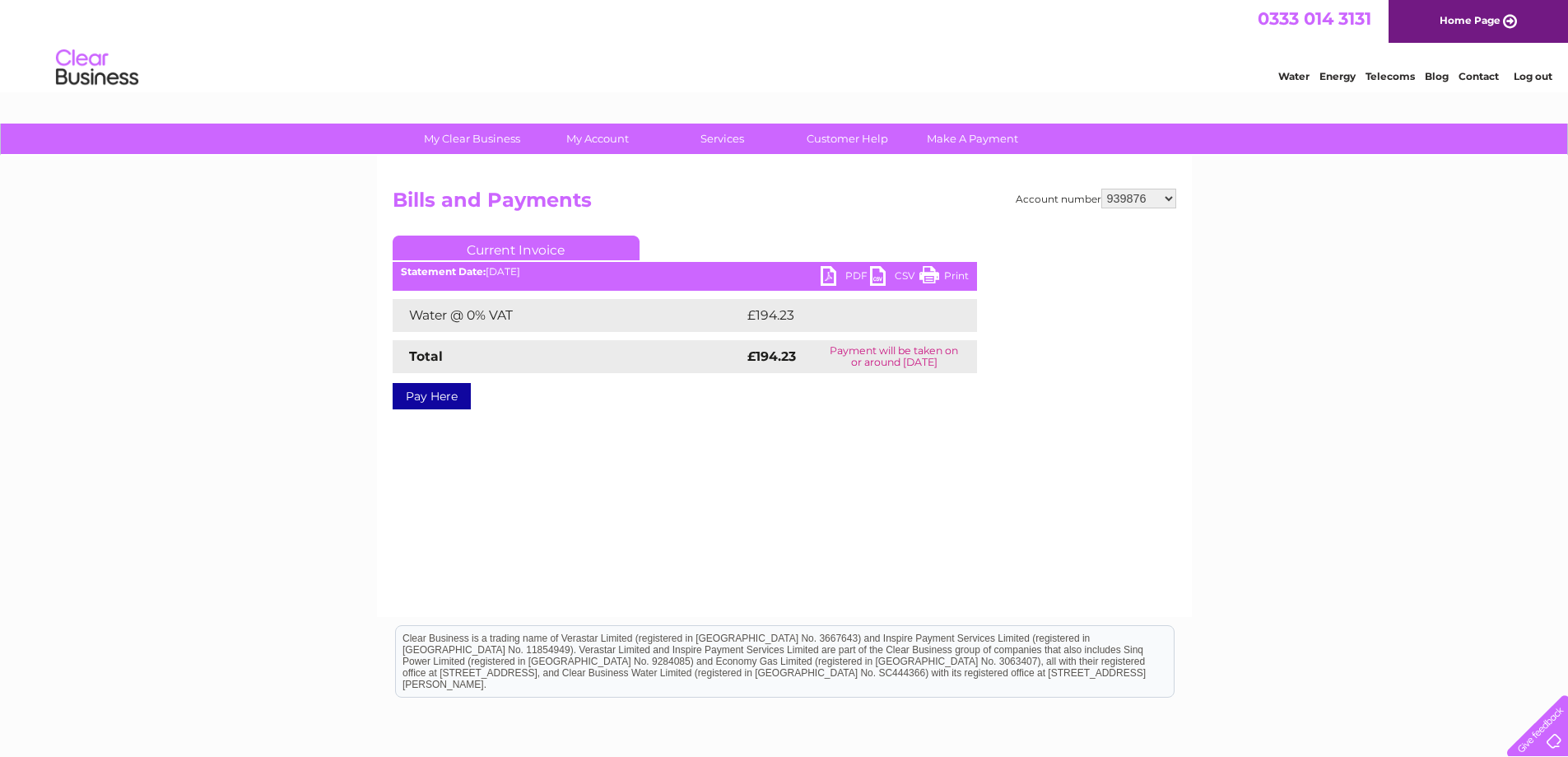
click at [1102, 189] on select "908185 908216 908218 908219 908220 908222 908223 908224 908225 908226 908230 90…" at bounding box center [1138, 199] width 75 height 20
click at [841, 269] on link "PDF" at bounding box center [845, 278] width 49 height 23
click at [1176, 196] on div "Account number 908185 908216 908218 908219 908220 908222 908223 908224 908225 9…" at bounding box center [784, 385] width 815 height 461
click at [1159, 205] on select "908185 908216 908218 908219 908220 908222 908223 908224 908225 908226 908230 90…" at bounding box center [1138, 199] width 75 height 20
select select "940551"
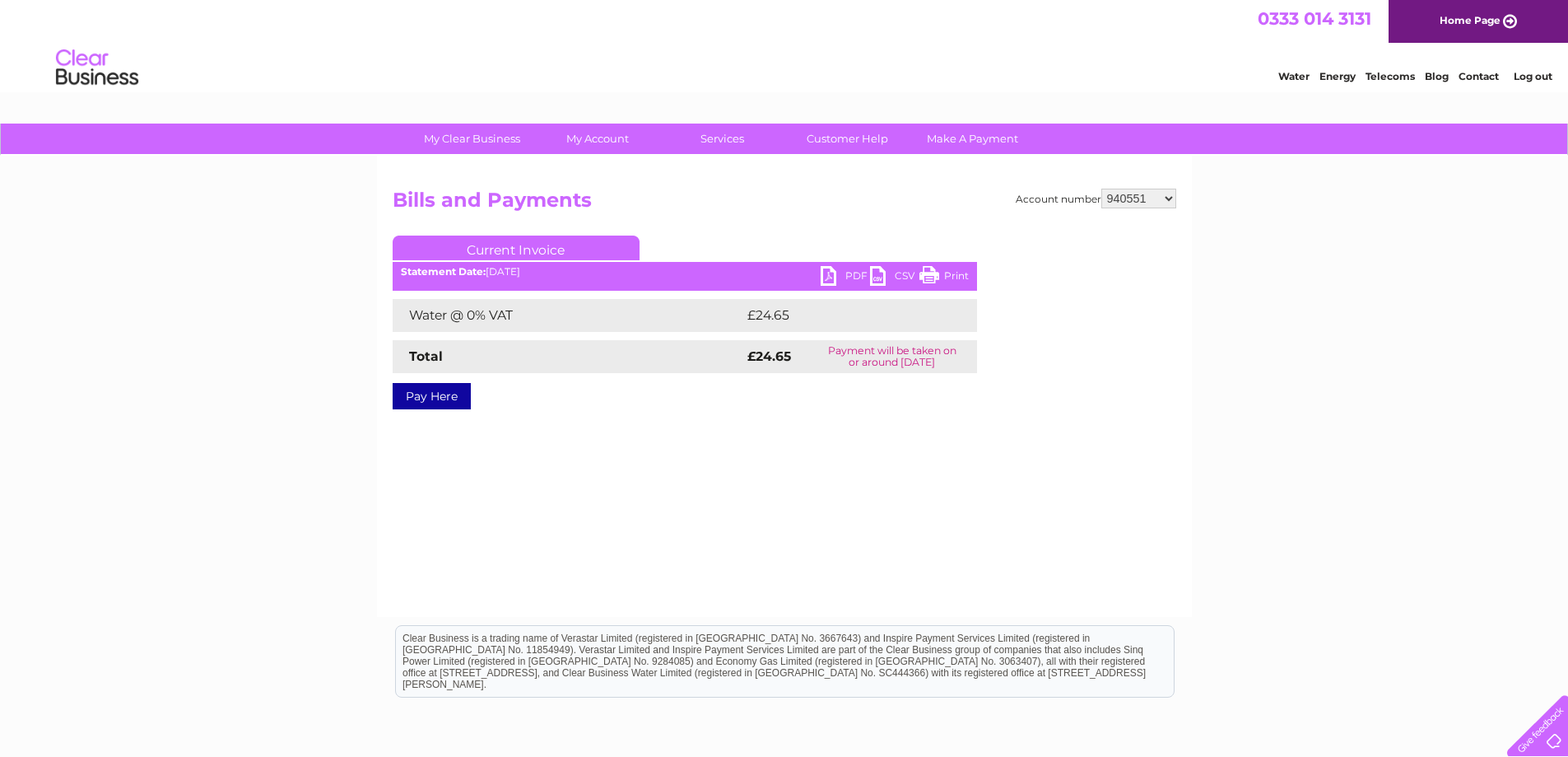
click at [1102, 189] on select "908185 908216 908218 908219 908220 908222 908223 908224 908225 908226 908230 90…" at bounding box center [1138, 199] width 75 height 20
click at [1163, 203] on select "908185 908216 908218 908219 908220 908222 908223 908224 908225 908226 908230 90…" at bounding box center [1138, 199] width 75 height 20
select select "976240"
click at [1102, 189] on select "908185 908216 908218 908219 908220 908222 908223 908224 908225 908226 908230 90…" at bounding box center [1138, 199] width 75 height 20
click at [1143, 205] on select "908185 908216 908218 908219 908220 908222 908223 908224 908225 908226 908230 90…" at bounding box center [1138, 199] width 75 height 20
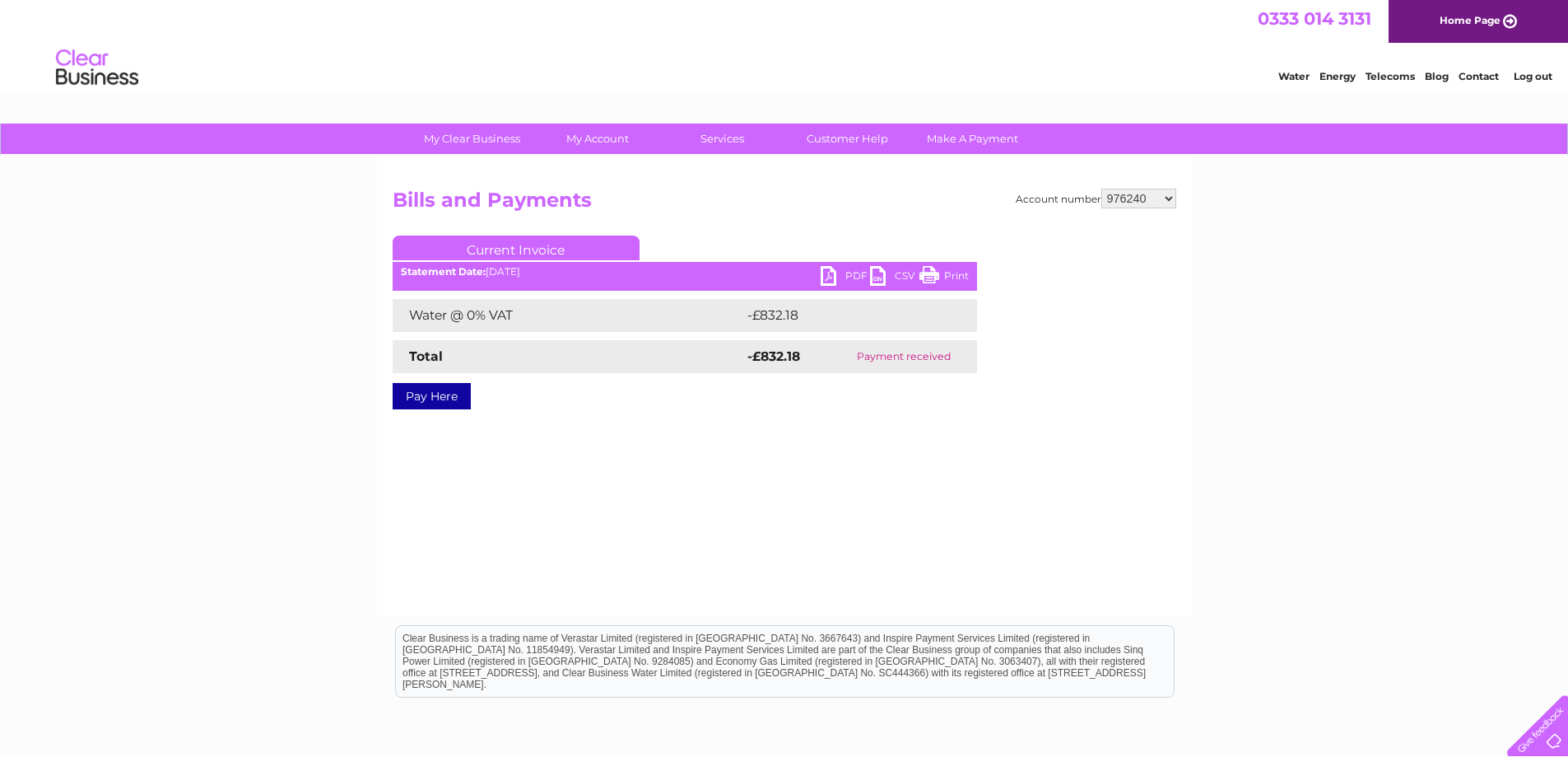
select select "976247"
click at [1102, 189] on select "908185 908216 908218 908219 908220 908222 908223 908224 908225 908226 908230 90…" at bounding box center [1138, 199] width 75 height 20
click at [846, 275] on link "PDF" at bounding box center [845, 278] width 49 height 23
click at [1154, 194] on select "908185 908216 908218 908219 908220 908222 908223 908224 908225 908226 908230 90…" at bounding box center [1138, 199] width 75 height 20
select select "981227"
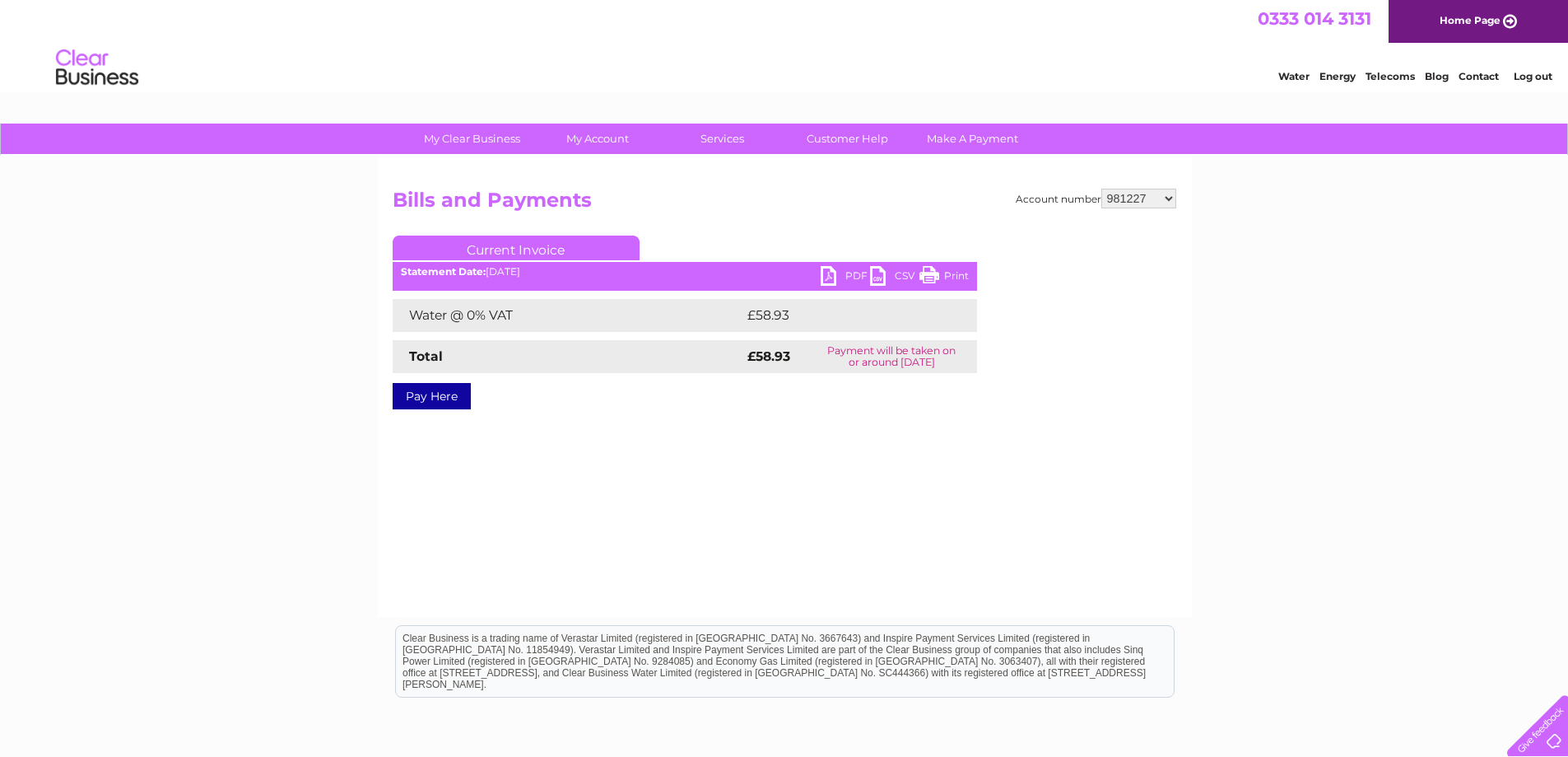
click at [1102, 189] on select "908185 908216 908218 908219 908220 908222 908223 908224 908225 908226 908230 90…" at bounding box center [1138, 199] width 75 height 20
click at [832, 277] on link "PDF" at bounding box center [845, 278] width 49 height 23
click at [1129, 208] on h2 "Bills and Payments" at bounding box center [784, 204] width 784 height 31
click at [1145, 201] on select "908185 908216 908218 908219 908220 908222 908223 908224 908225 908226 908230 90…" at bounding box center [1138, 199] width 75 height 20
select select "992677"
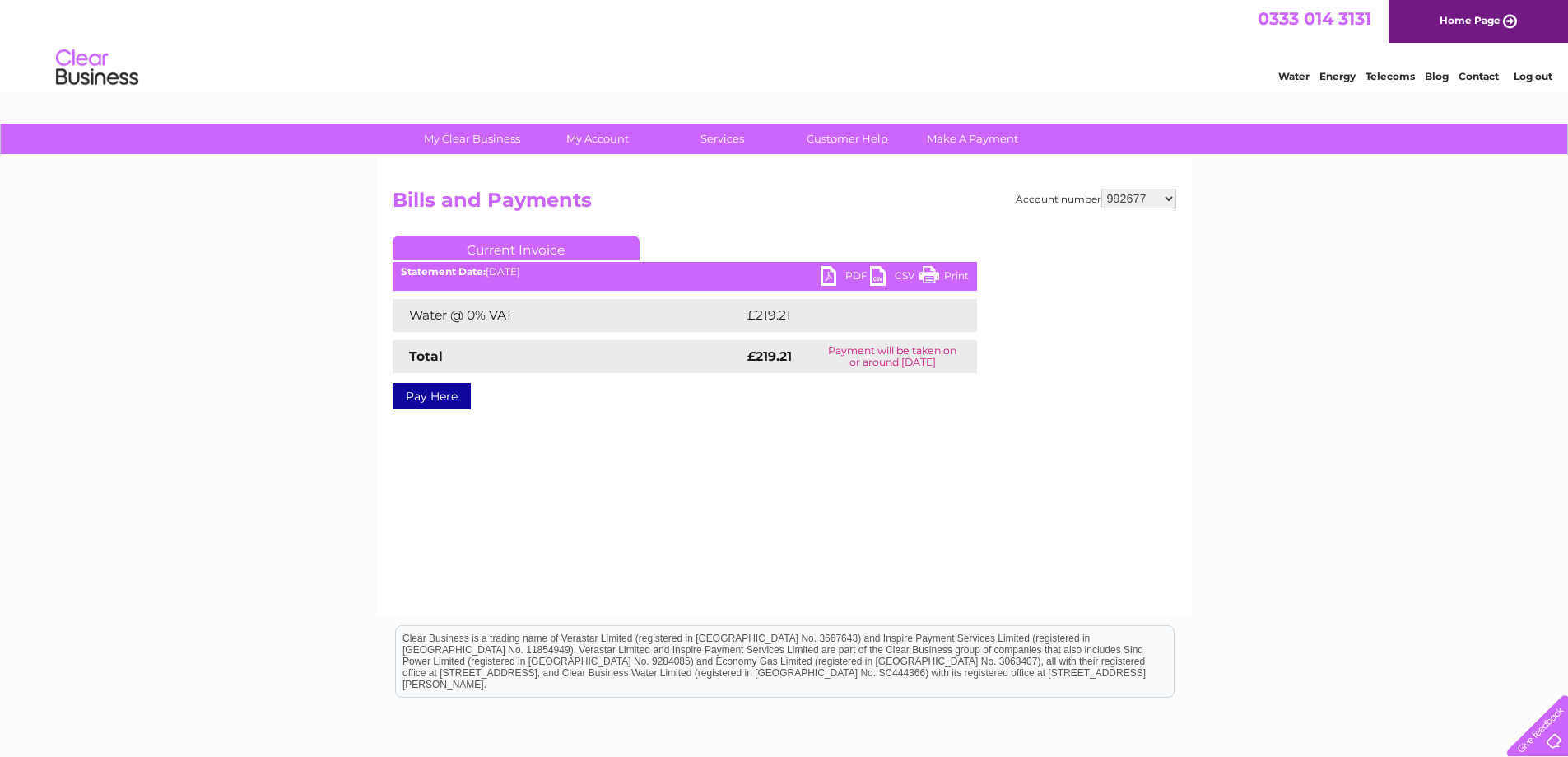
click at [1102, 189] on select "908185 908216 908218 908219 908220 908222 908223 908224 908225 908226 908230 90…" at bounding box center [1138, 199] width 75 height 20
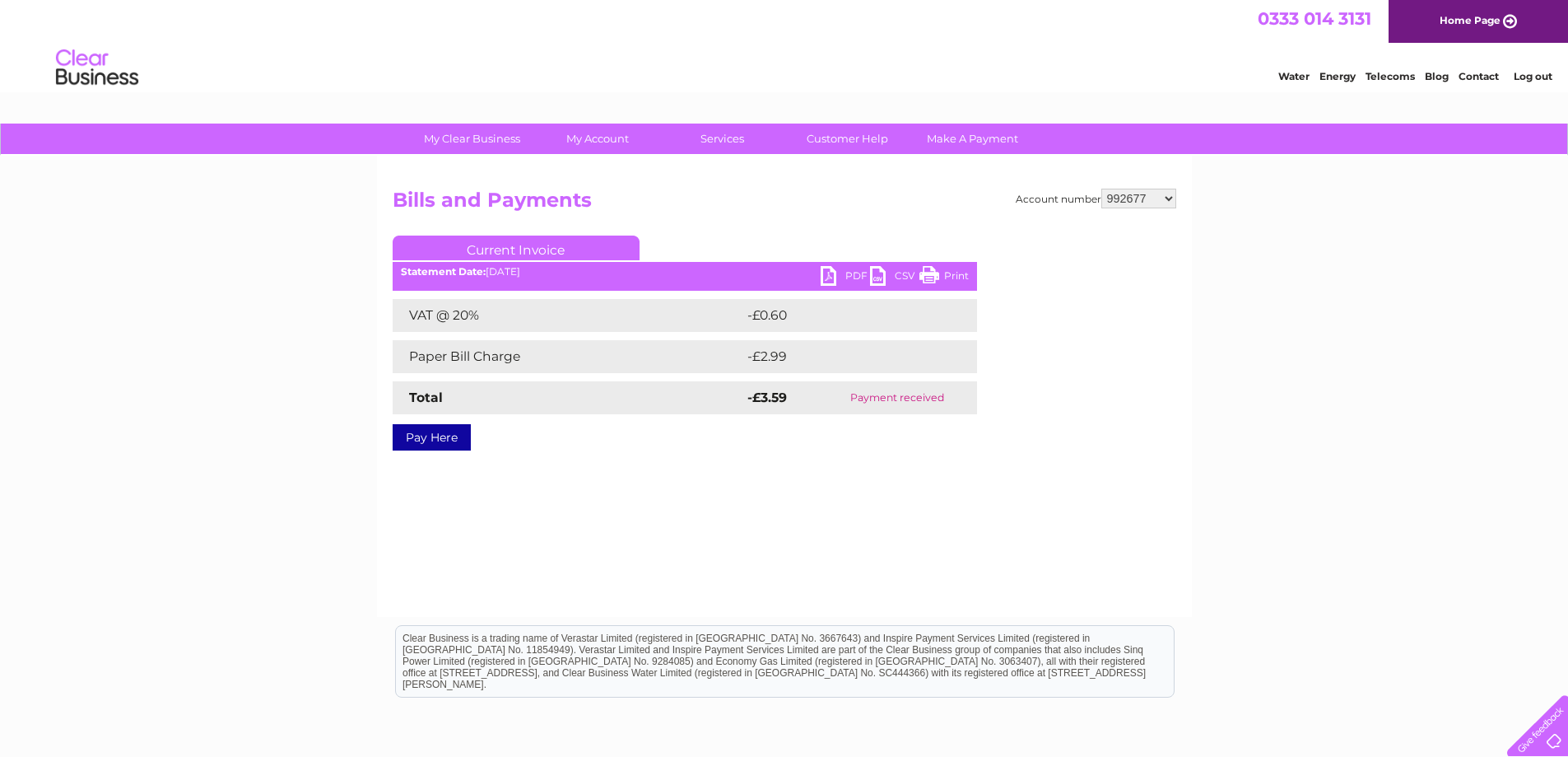
click at [1167, 196] on select "908185 908216 908218 908219 908220 908222 908223 908224 908225 908226 908230 90…" at bounding box center [1138, 199] width 75 height 20
select select "1125047"
click at [1102, 189] on select "908185 908216 908218 908219 908220 908222 908223 908224 908225 908226 908230 90…" at bounding box center [1138, 199] width 75 height 20
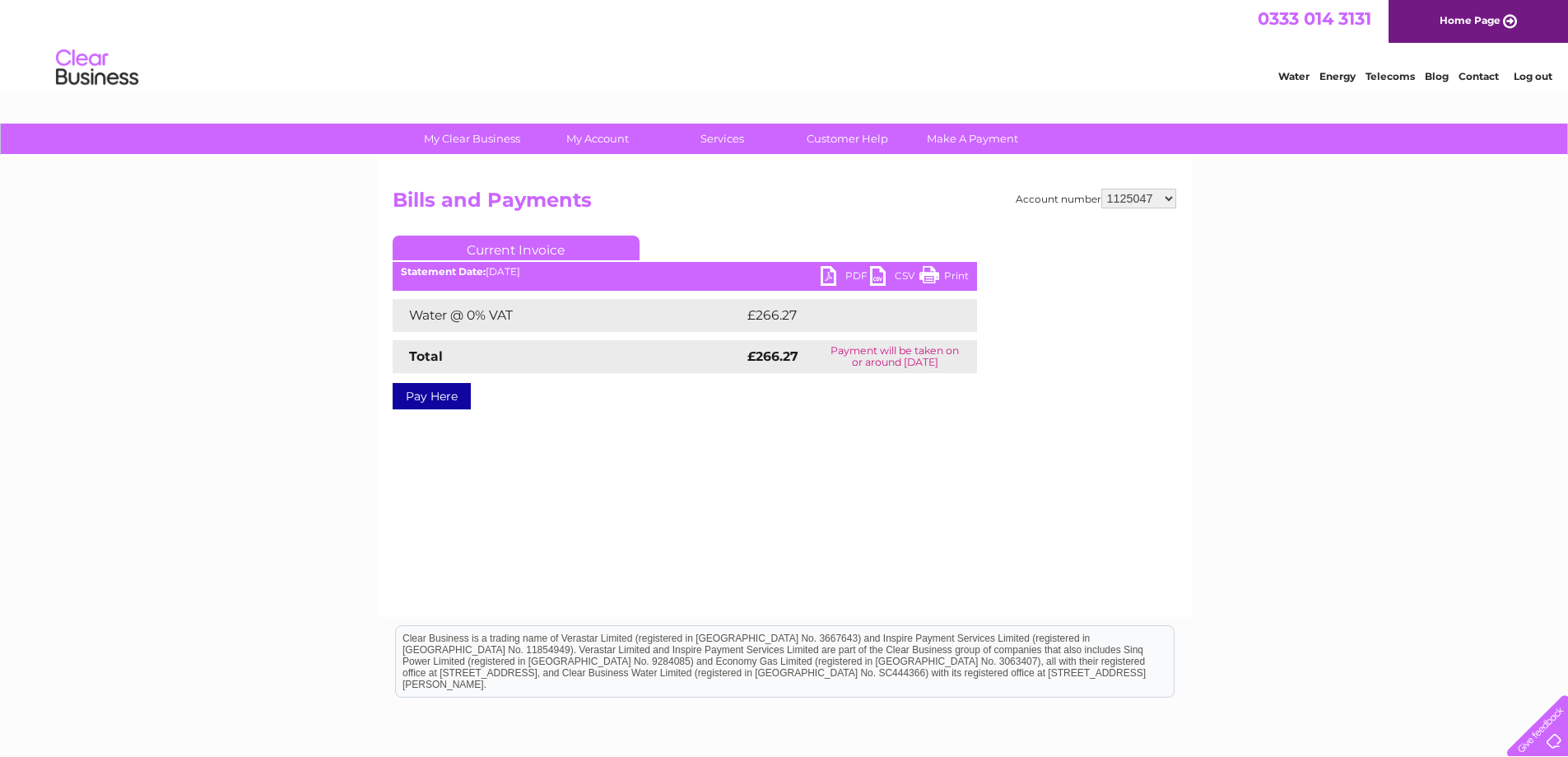
click at [835, 269] on link "PDF" at bounding box center [845, 278] width 49 height 23
click at [1163, 205] on select "908185 908216 908218 908219 908220 908222 908223 908224 908225 908226 908230 90…" at bounding box center [1138, 199] width 75 height 20
select select "1132477"
click at [1102, 189] on select "908185 908216 908218 908219 908220 908222 908223 908224 908225 908226 908230 90…" at bounding box center [1138, 199] width 75 height 20
click at [837, 281] on link "PDF" at bounding box center [845, 278] width 49 height 23
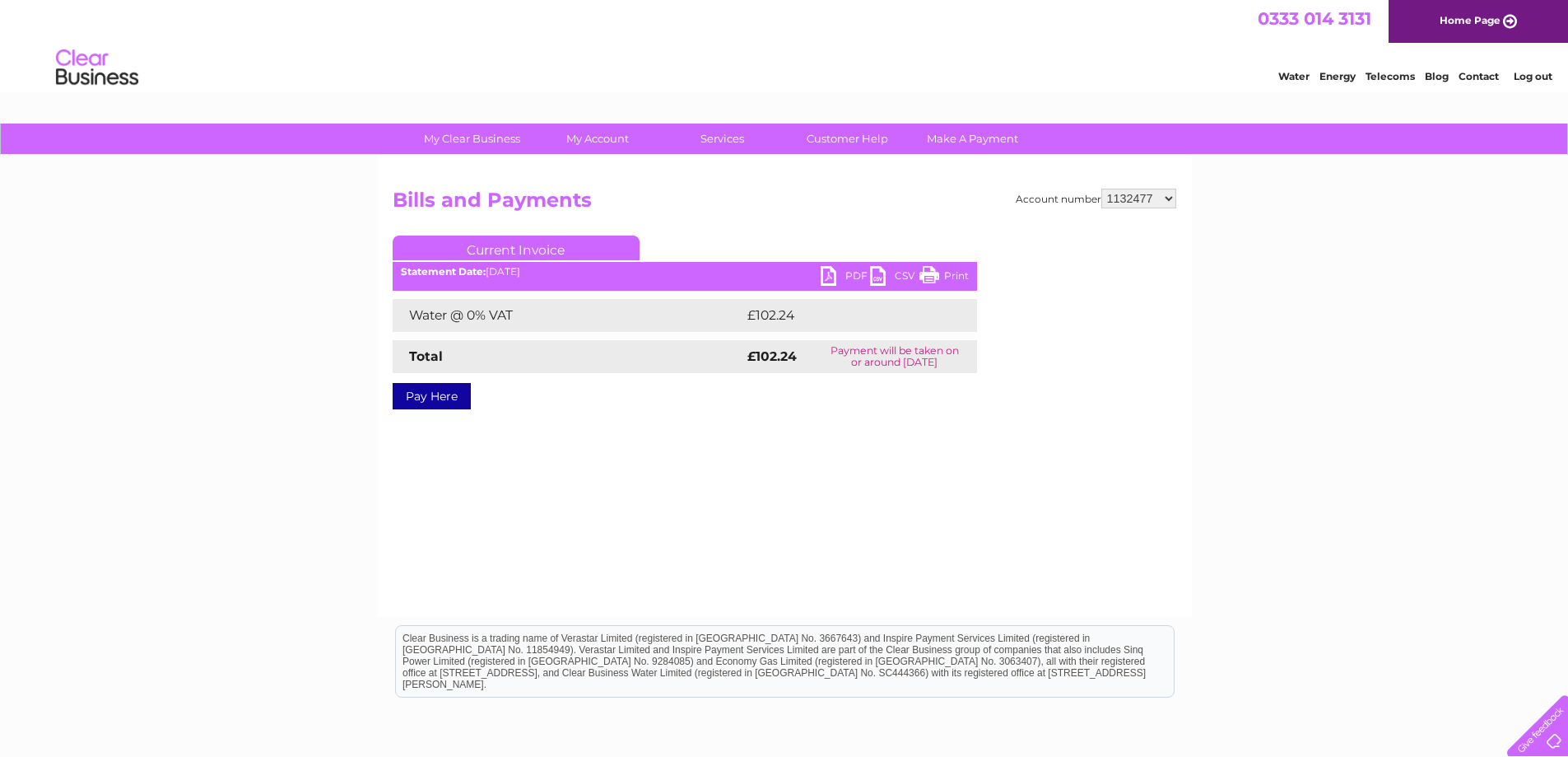
click at [1171, 206] on select "908185 908216 908218 908219 908220 908222 908223 908224 908225 908226 908230 90…" at bounding box center [1138, 199] width 75 height 20
select select "1155034"
click at [1102, 189] on select "908185 908216 908218 908219 908220 908222 908223 908224 908225 908226 908230 90…" at bounding box center [1138, 199] width 75 height 20
click at [841, 283] on link "PDF" at bounding box center [845, 278] width 49 height 23
click at [1143, 206] on select "908185 908216 908218 908219 908220 908222 908223 908224 908225 908226 908230 90…" at bounding box center [1138, 199] width 75 height 20
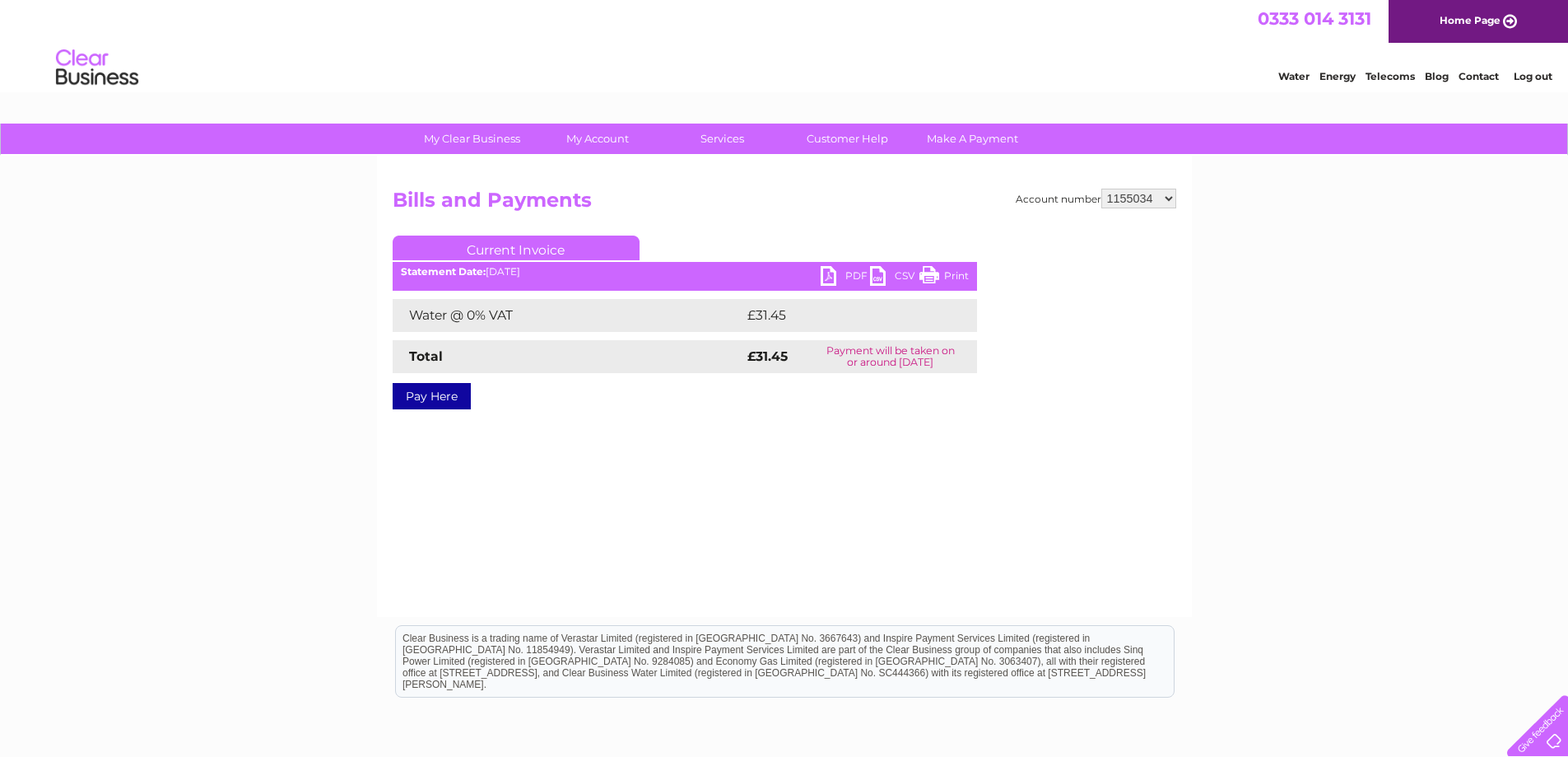
select select "30269015"
click at [1102, 189] on select "908185 908216 908218 908219 908220 908222 908223 908224 908225 908226 908230 90…" at bounding box center [1138, 199] width 75 height 20
click at [836, 269] on link "PDF" at bounding box center [845, 278] width 49 height 23
click at [1143, 198] on select "908185 908216 908218 908219 908220 908222 908223 908224 908225 908226 908230 90…" at bounding box center [1138, 199] width 75 height 20
select select "30269744"
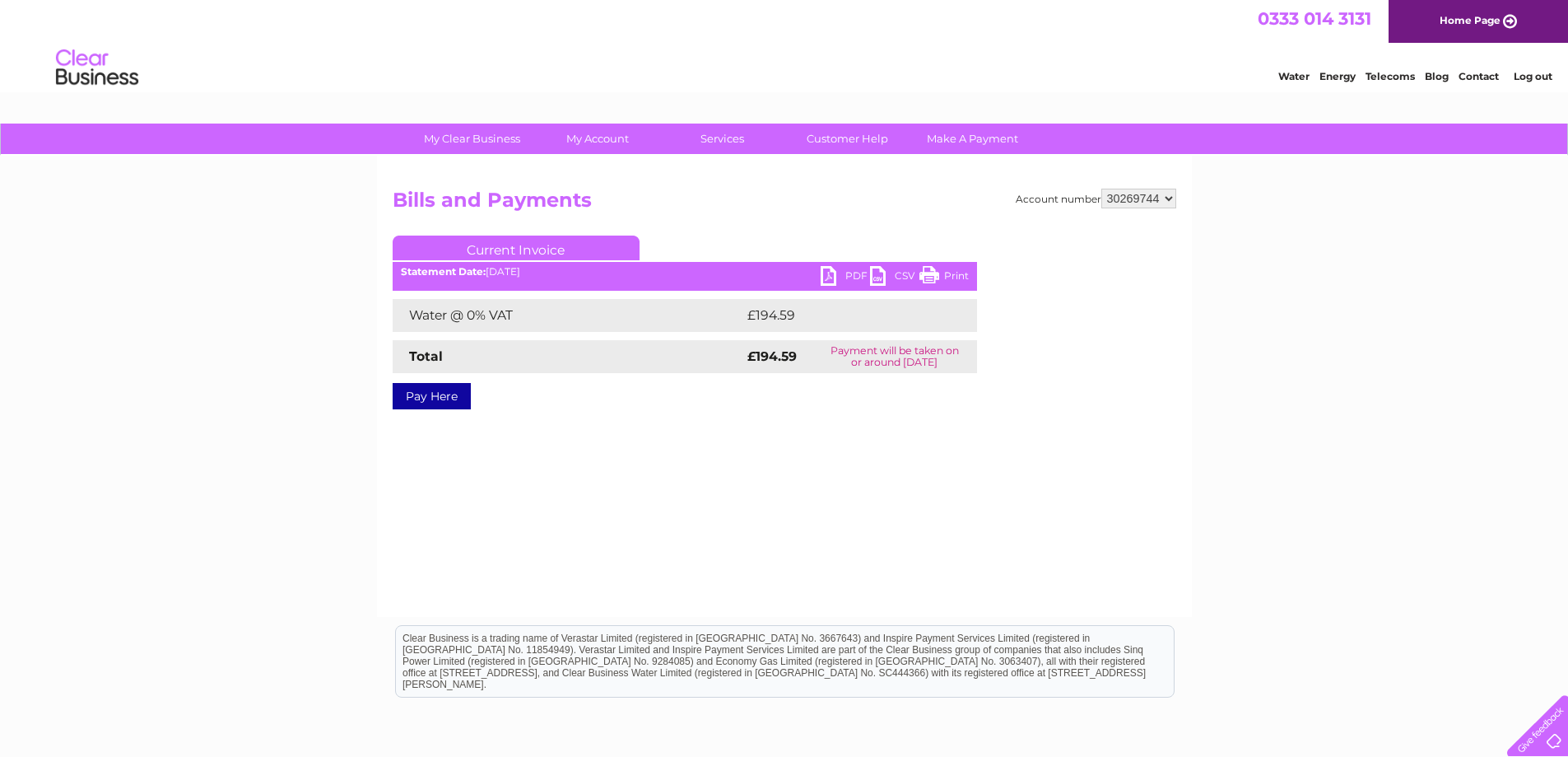
click at [1102, 189] on select "908185 908216 908218 908219 908220 908222 908223 908224 908225 908226 908230 90…" at bounding box center [1138, 199] width 75 height 20
click at [835, 279] on link "PDF" at bounding box center [845, 278] width 49 height 23
click at [1160, 196] on select "908185 908216 908218 908219 908220 908222 908223 908224 908225 908226 908230 90…" at bounding box center [1138, 199] width 75 height 20
select select "30290611"
click at [1102, 189] on select "908185 908216 908218 908219 908220 908222 908223 908224 908225 908226 908230 90…" at bounding box center [1138, 199] width 75 height 20
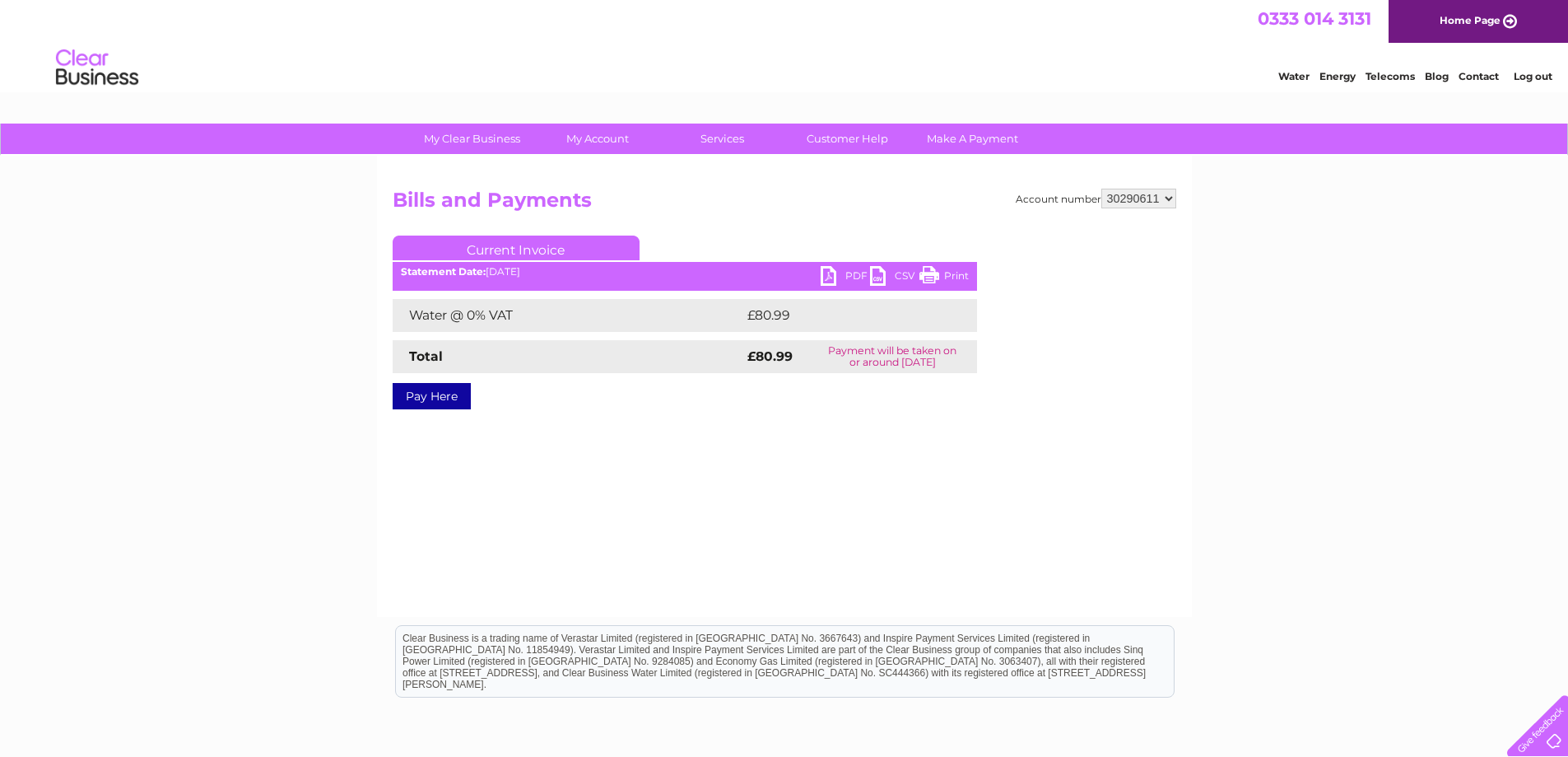
click at [846, 283] on link "PDF" at bounding box center [845, 278] width 49 height 23
click at [1143, 195] on select "908185 908216 908218 908219 908220 908222 908223 908224 908225 908226 908230 90…" at bounding box center [1138, 199] width 75 height 20
select select "30294849"
click at [1102, 189] on select "908185 908216 908218 908219 908220 908222 908223 908224 908225 908226 908230 90…" at bounding box center [1138, 199] width 75 height 20
click at [839, 285] on link "PDF" at bounding box center [845, 278] width 49 height 23
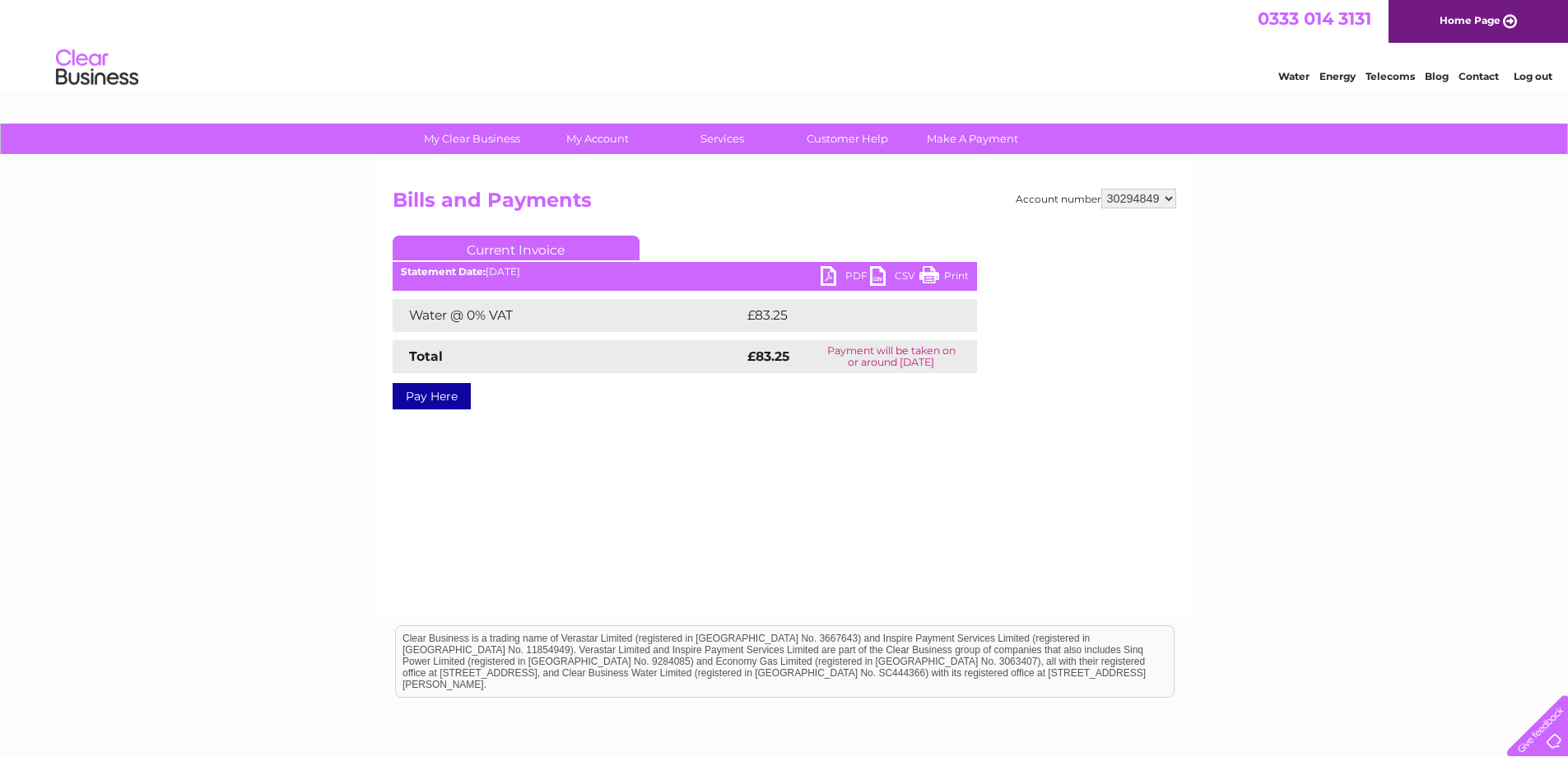
click at [698, 603] on div "Account number 908185 908216 908218 908219 908220 908222 908223 908224 908225 9…" at bounding box center [784, 385] width 815 height 461
